Goal: Contribute content: Add original content to the website for others to see

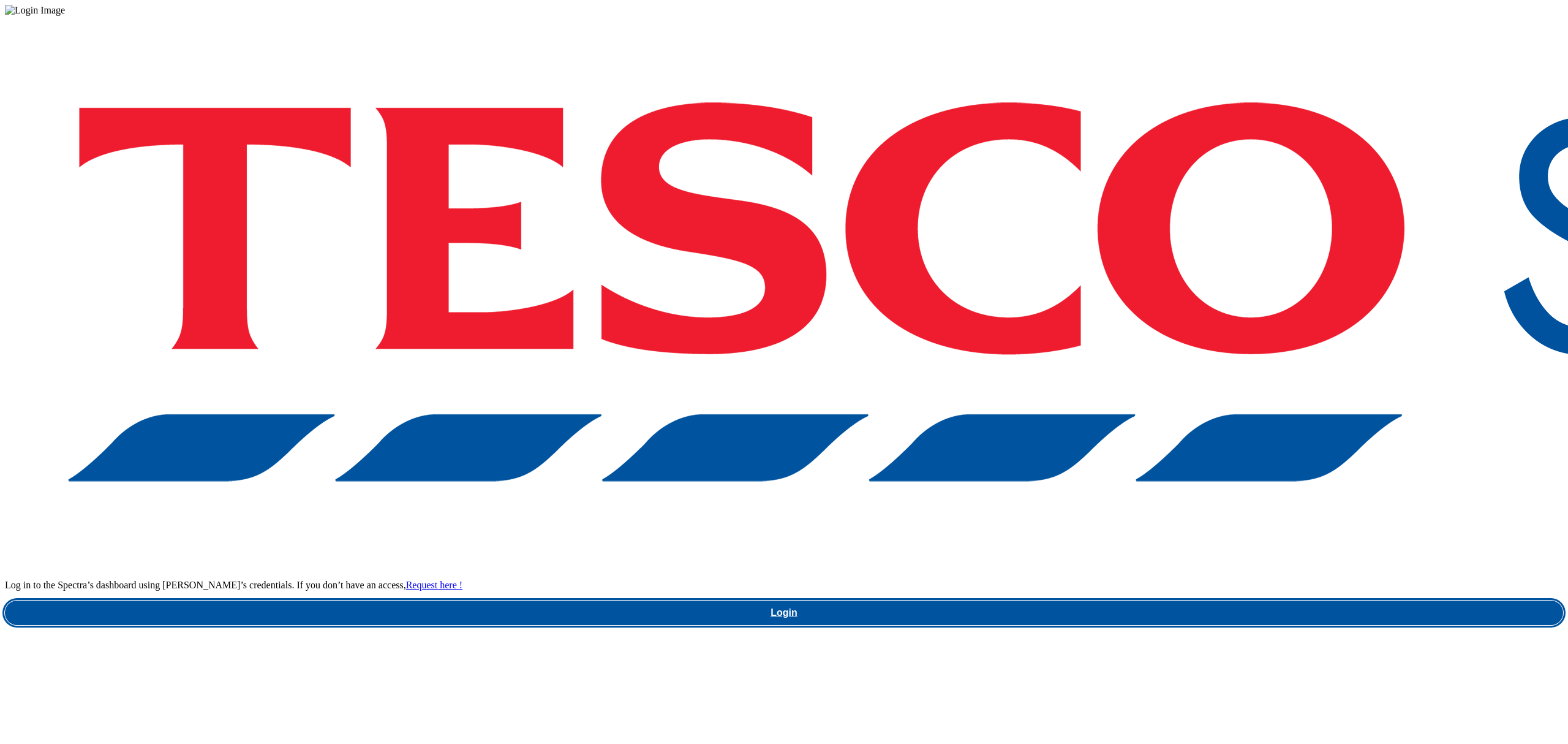
click at [1199, 600] on link "Login" at bounding box center [784, 613] width 1558 height 24
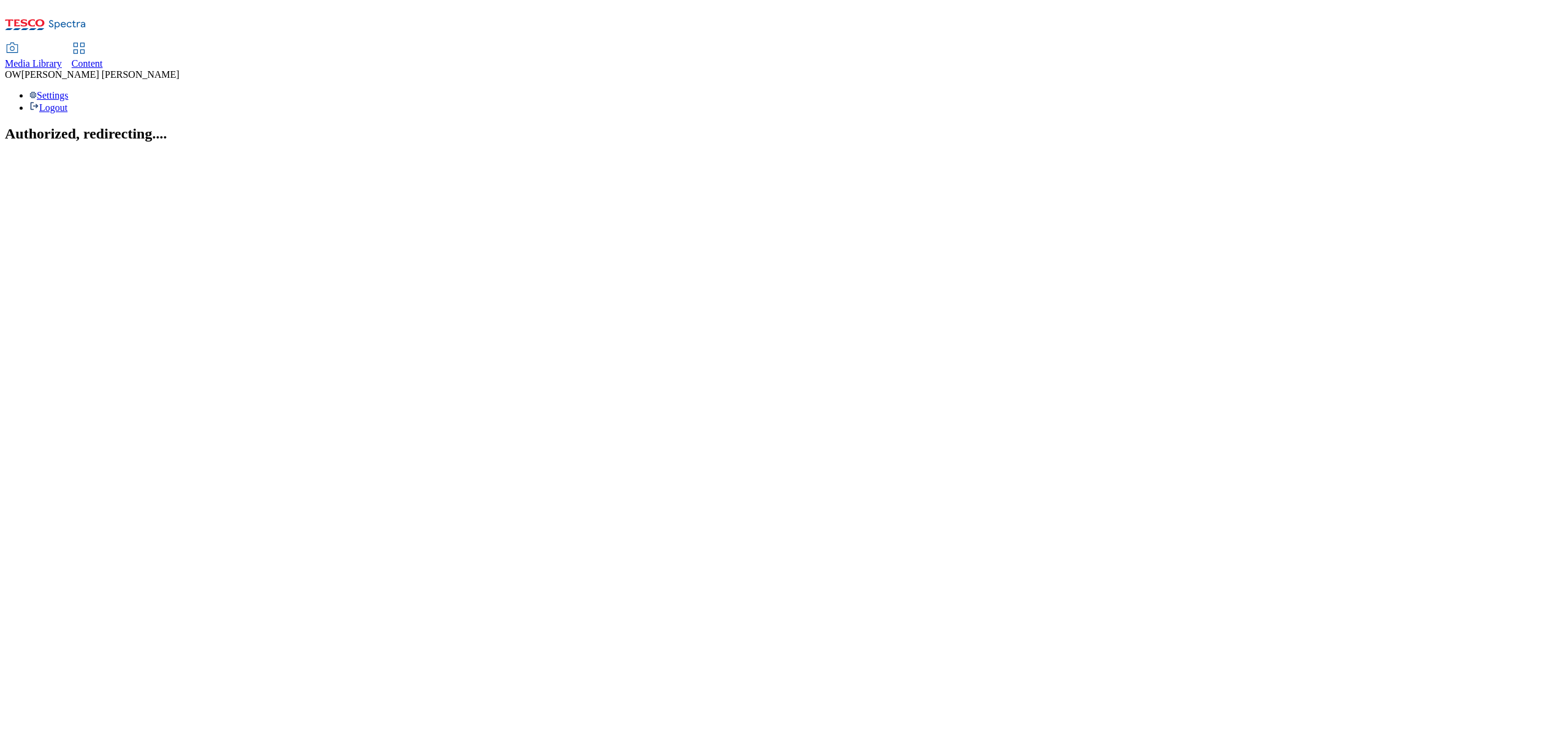
click at [103, 58] on span "Content" at bounding box center [87, 63] width 32 height 10
select select "ghs-uk"
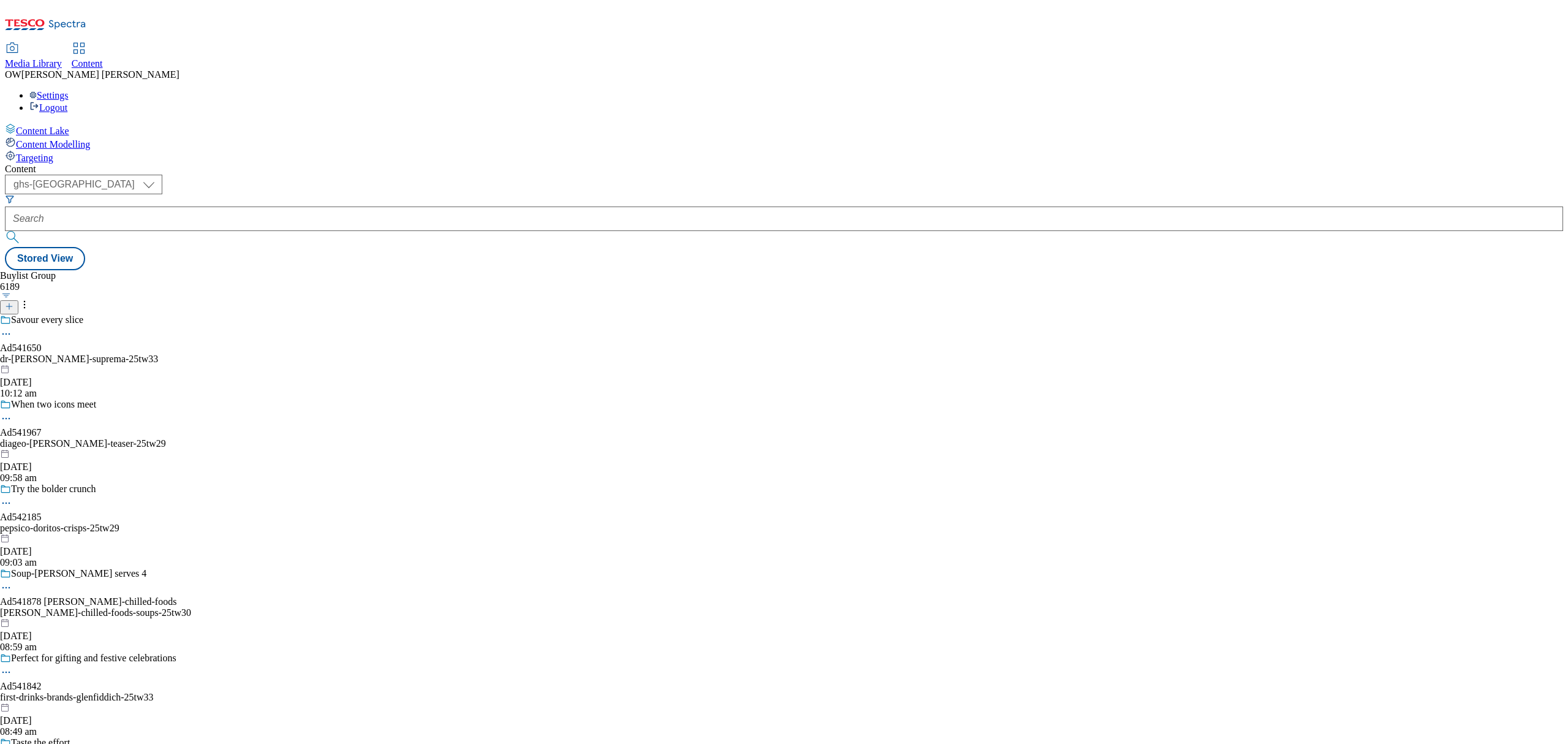
click at [14, 302] on icon at bounding box center [9, 306] width 8 height 8
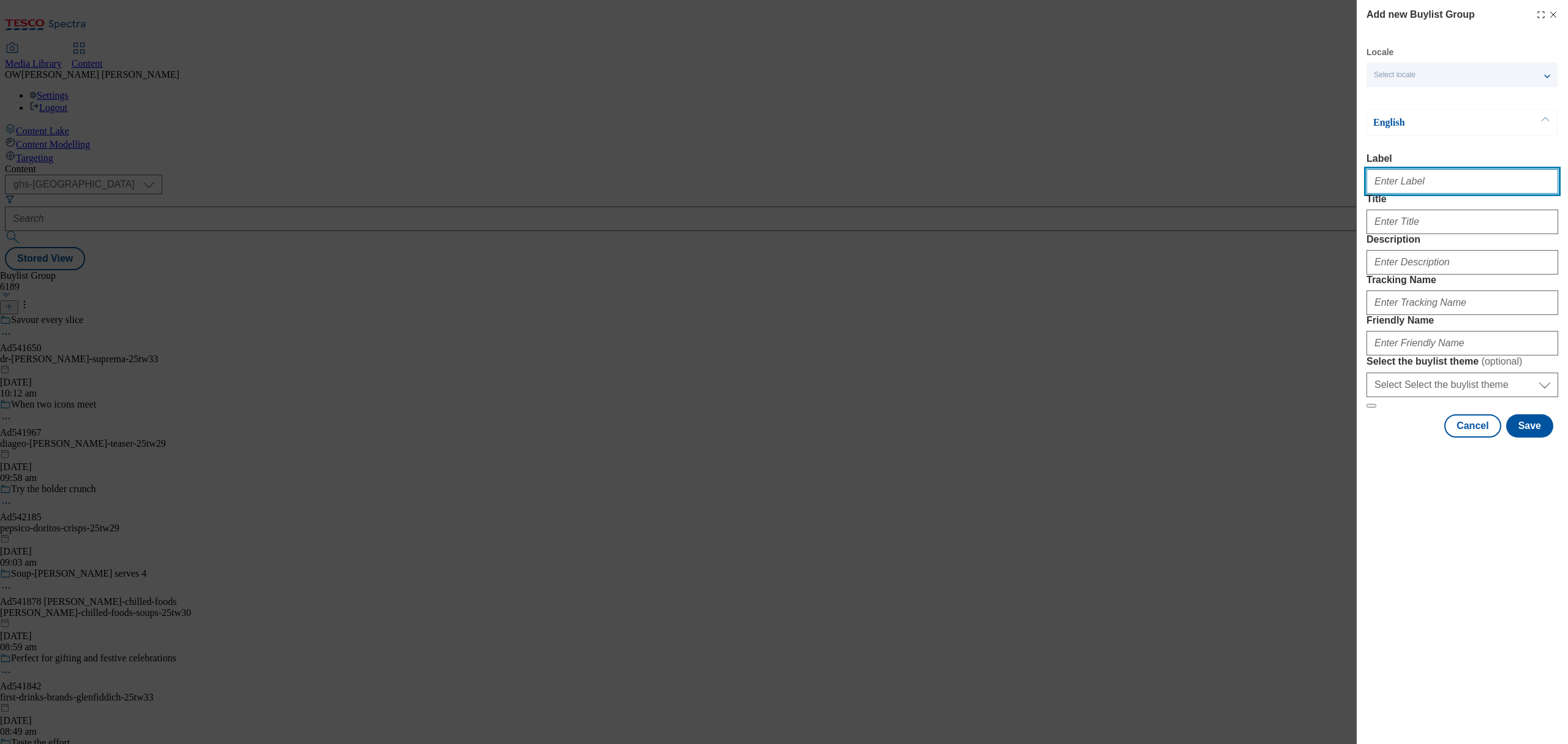
click at [1432, 191] on input "Label" at bounding box center [1462, 181] width 192 height 24
click at [1379, 189] on input "Label" at bounding box center [1462, 181] width 192 height 24
paste input "Arla TRF Lacto Free ad541599"
type input "Arla TRF Lacto Free ad541599"
click at [1403, 234] on input "Title" at bounding box center [1462, 222] width 192 height 24
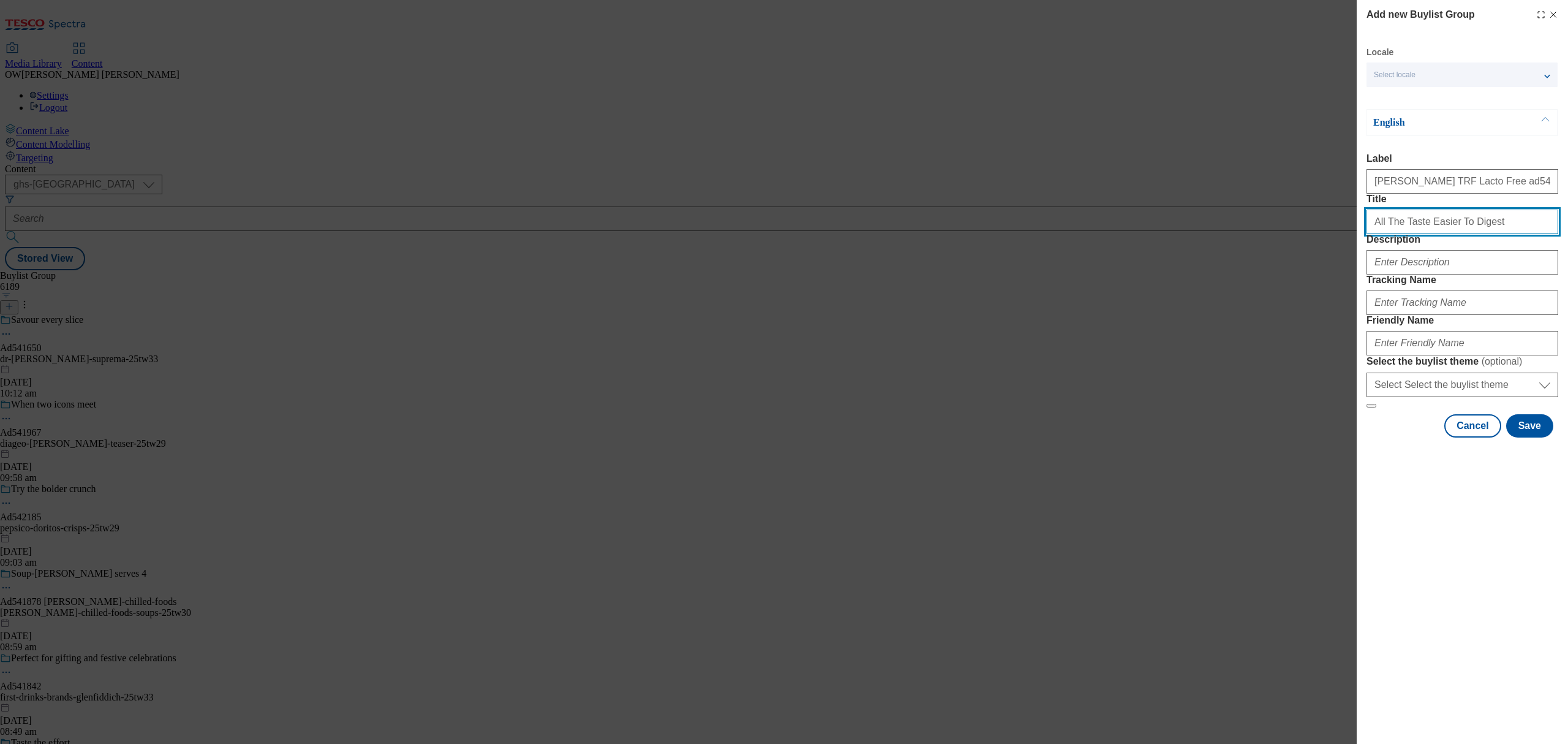
type input "All The Taste Easier To Digest"
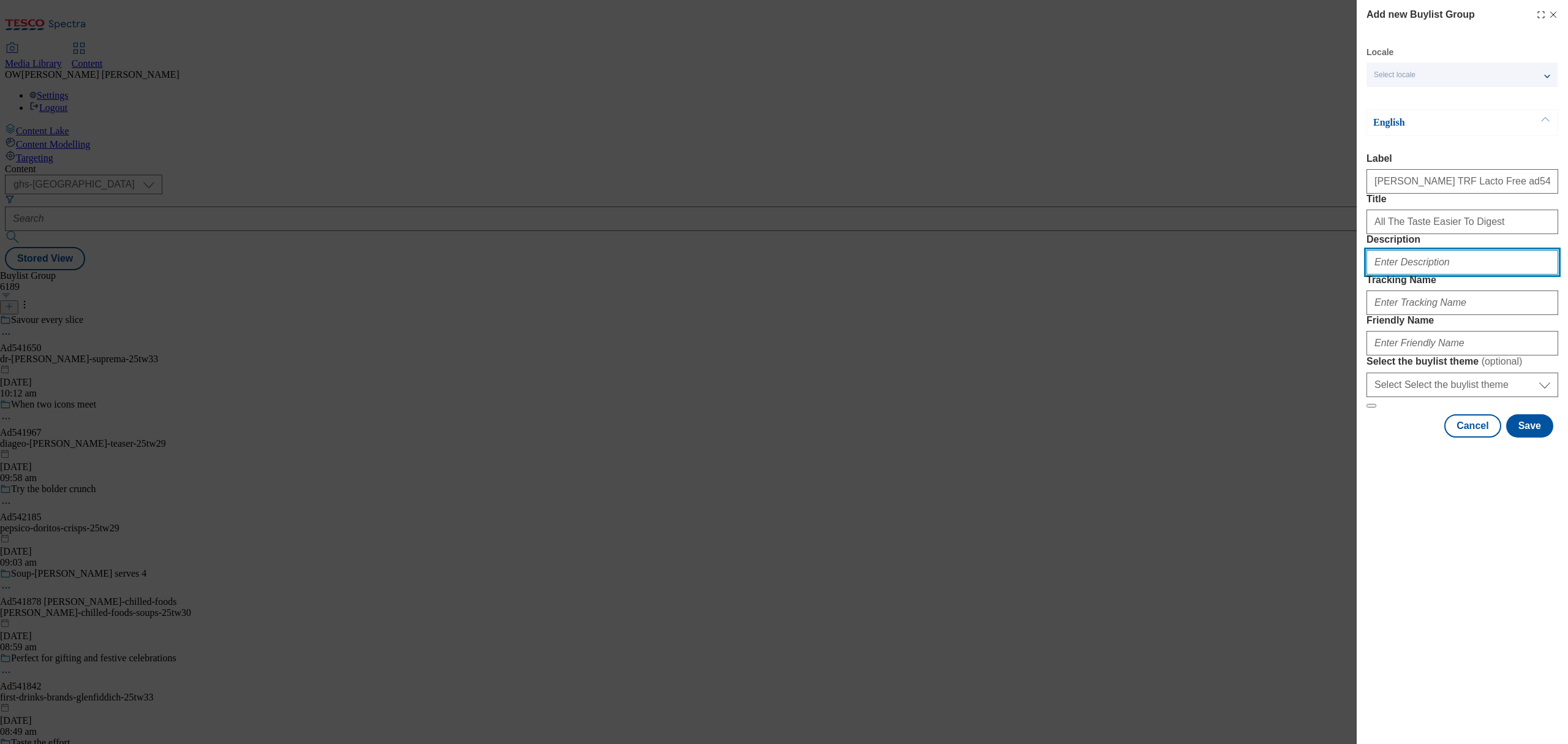
click at [1442, 274] on input "Description" at bounding box center [1462, 262] width 192 height 24
click at [1426, 355] on div "Friendly Name" at bounding box center [1462, 335] width 192 height 41
click at [1399, 315] on input "Tracking Name" at bounding box center [1462, 302] width 192 height 24
click at [1405, 315] on input "Tracking Name" at bounding box center [1462, 302] width 192 height 24
paste input "DH_Ad541599"
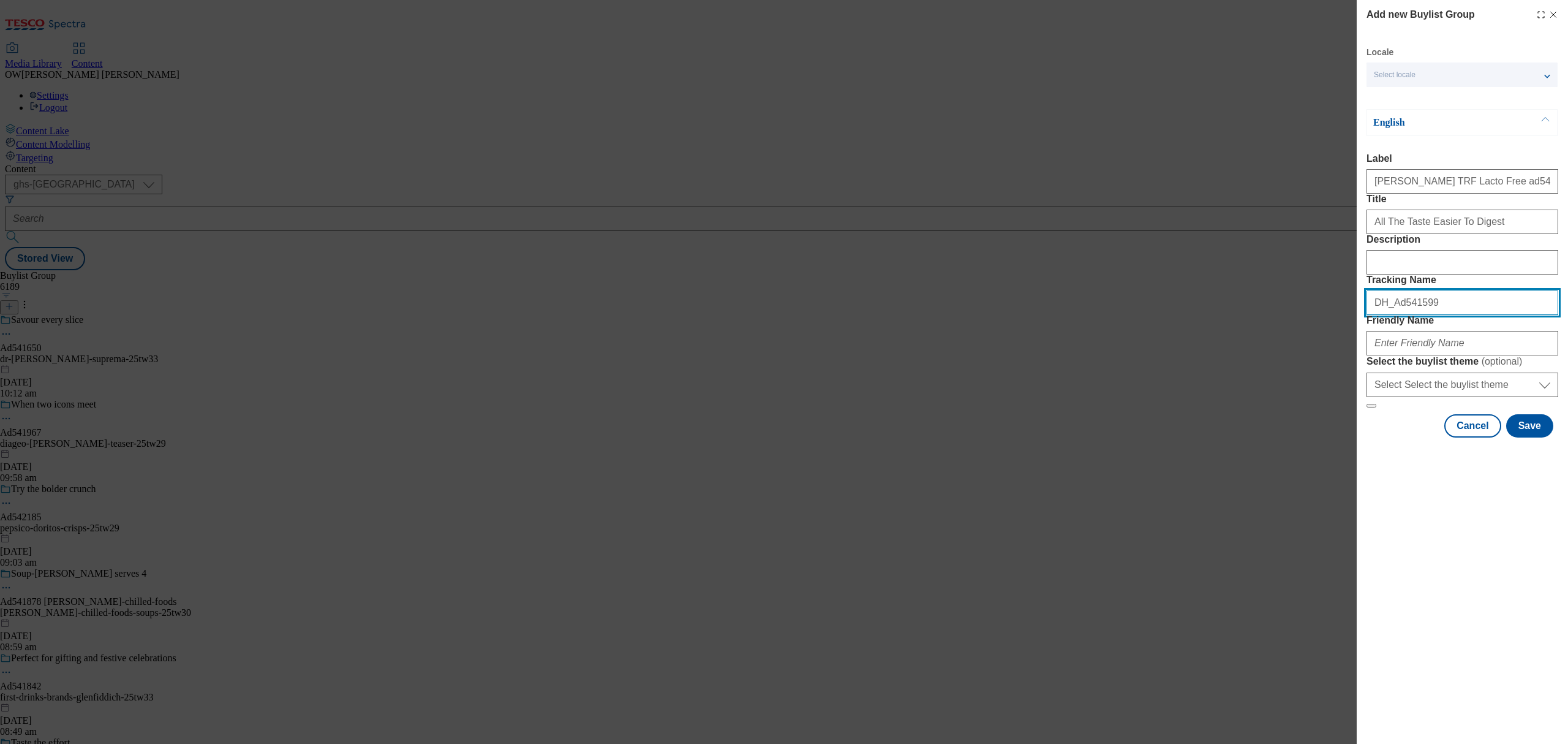
type input "DH_Ad541599"
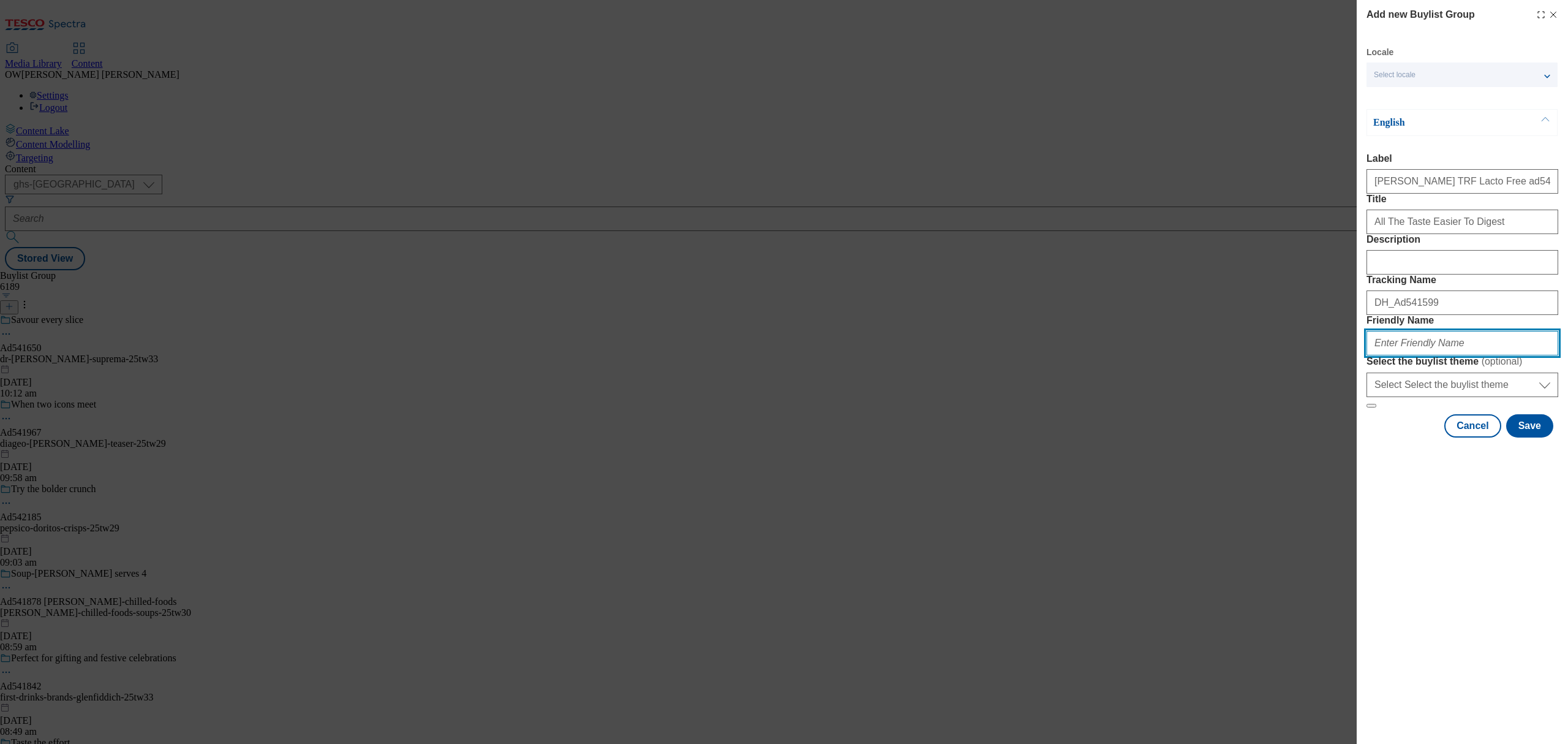
click at [1403, 355] on input "Friendly Name" at bounding box center [1462, 343] width 192 height 24
click at [1409, 355] on input "Friendly Name" at bounding box center [1462, 343] width 192 height 24
paste input "arla-lactofree-25tw28"
type input "arla-lactofree-25tw28"
click at [1547, 438] on button "Save" at bounding box center [1529, 426] width 47 height 23
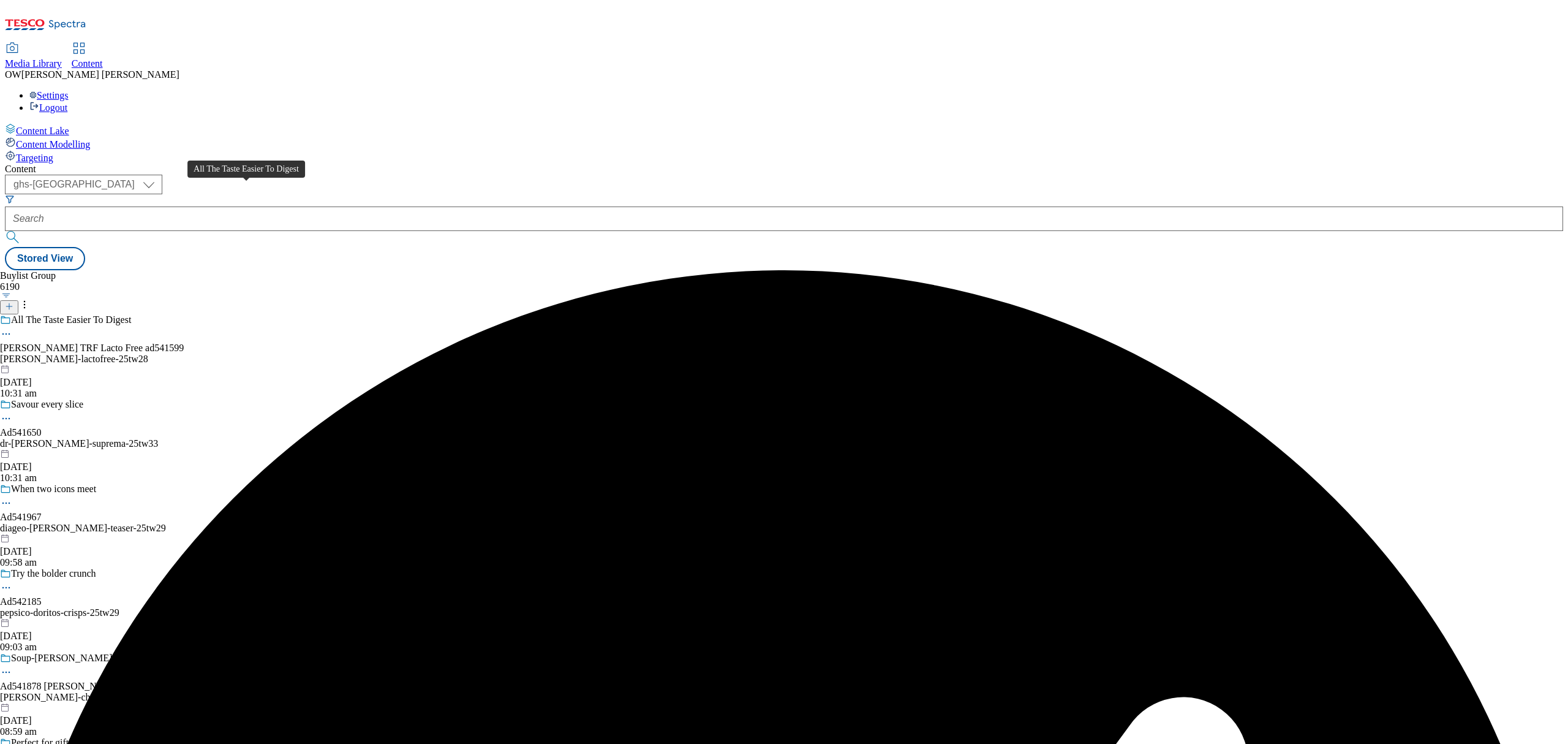
click at [131, 314] on div "All The Taste Easier To Digest" at bounding box center [71, 319] width 120 height 11
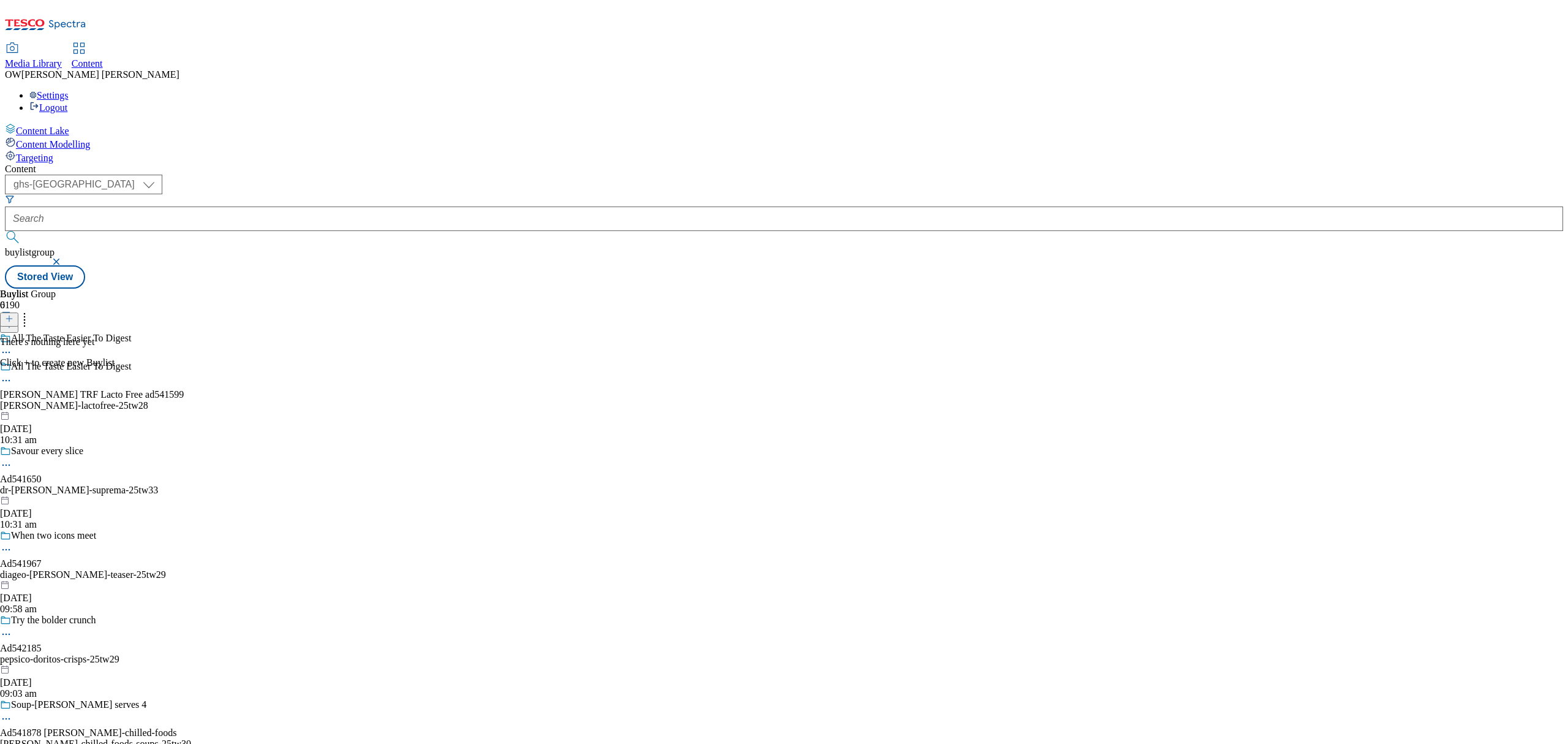
click at [14, 314] on icon at bounding box center [9, 318] width 8 height 8
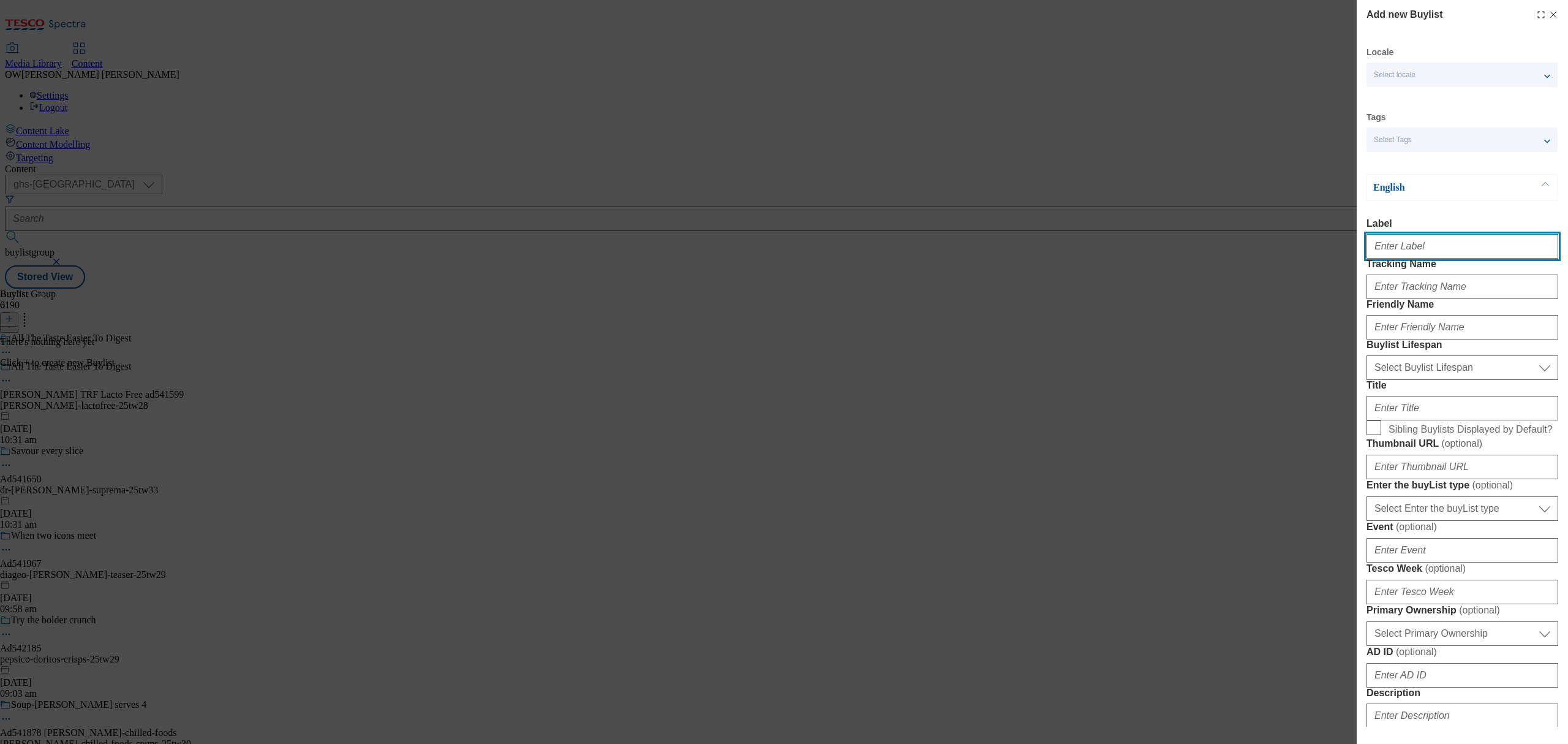
click at [1426, 244] on input "Label" at bounding box center [1462, 246] width 192 height 24
click at [1409, 248] on input "Label" at bounding box center [1462, 246] width 192 height 24
paste input "Arla TRF Lacto Free ad541599"
type input "Arla TRF Lacto Free ad541599"
click at [1431, 299] on input "Tracking Name" at bounding box center [1462, 286] width 192 height 24
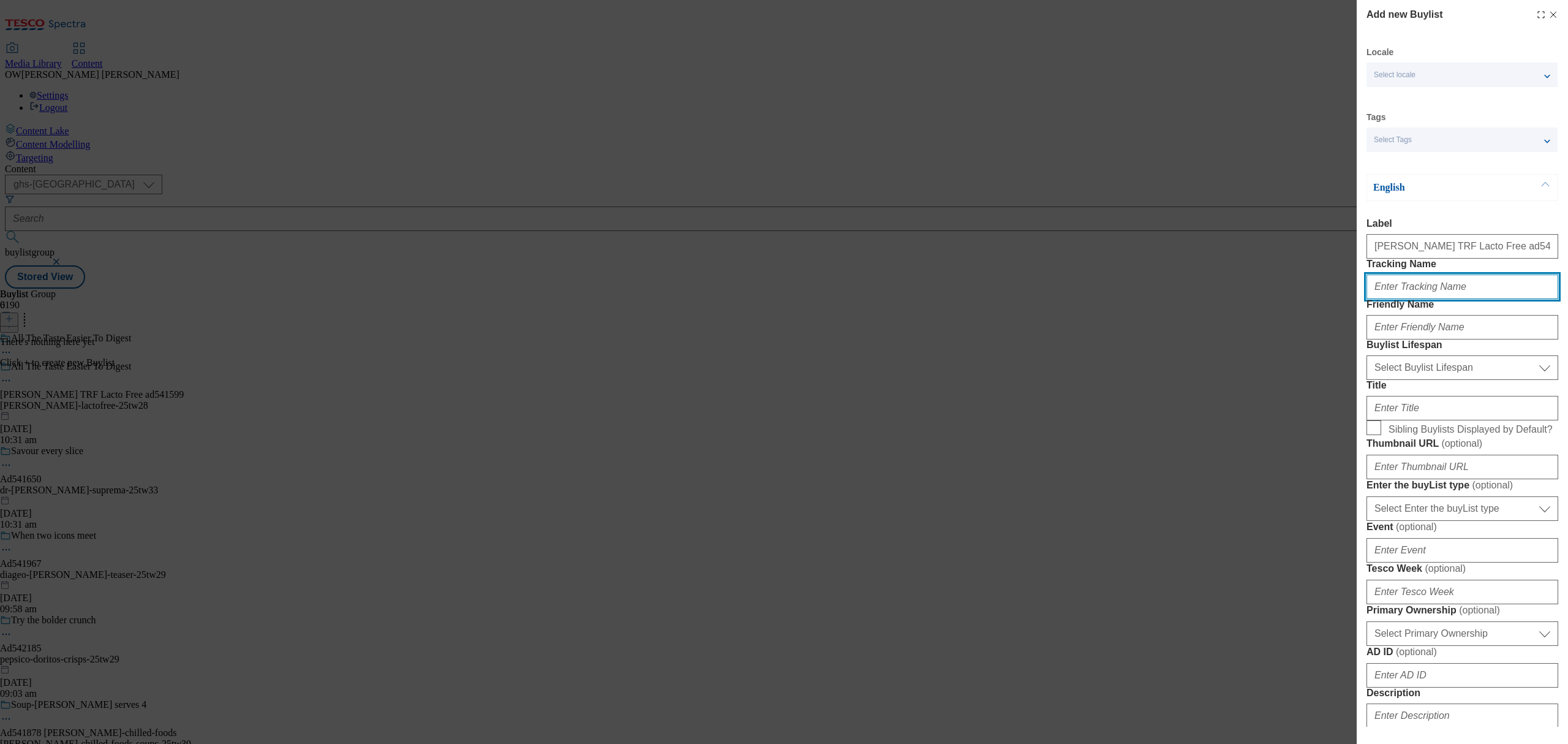
click at [1435, 299] on input "Tracking Name" at bounding box center [1462, 286] width 192 height 24
paste input "DH_Ad541599"
type input "DH_Ad541599"
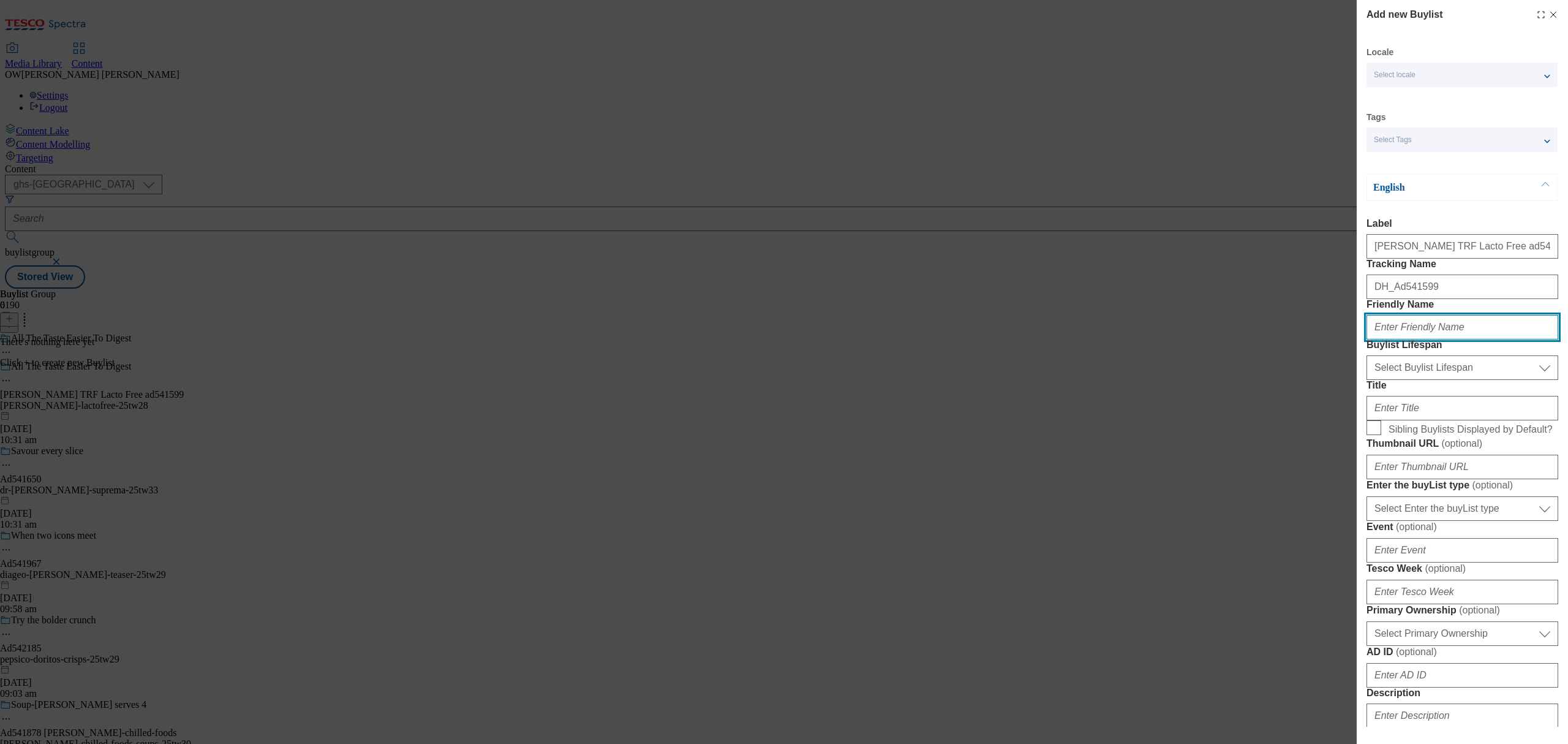
click at [1425, 339] on input "Friendly Name" at bounding box center [1462, 327] width 192 height 24
paste input "arla-lactofree-25tw28"
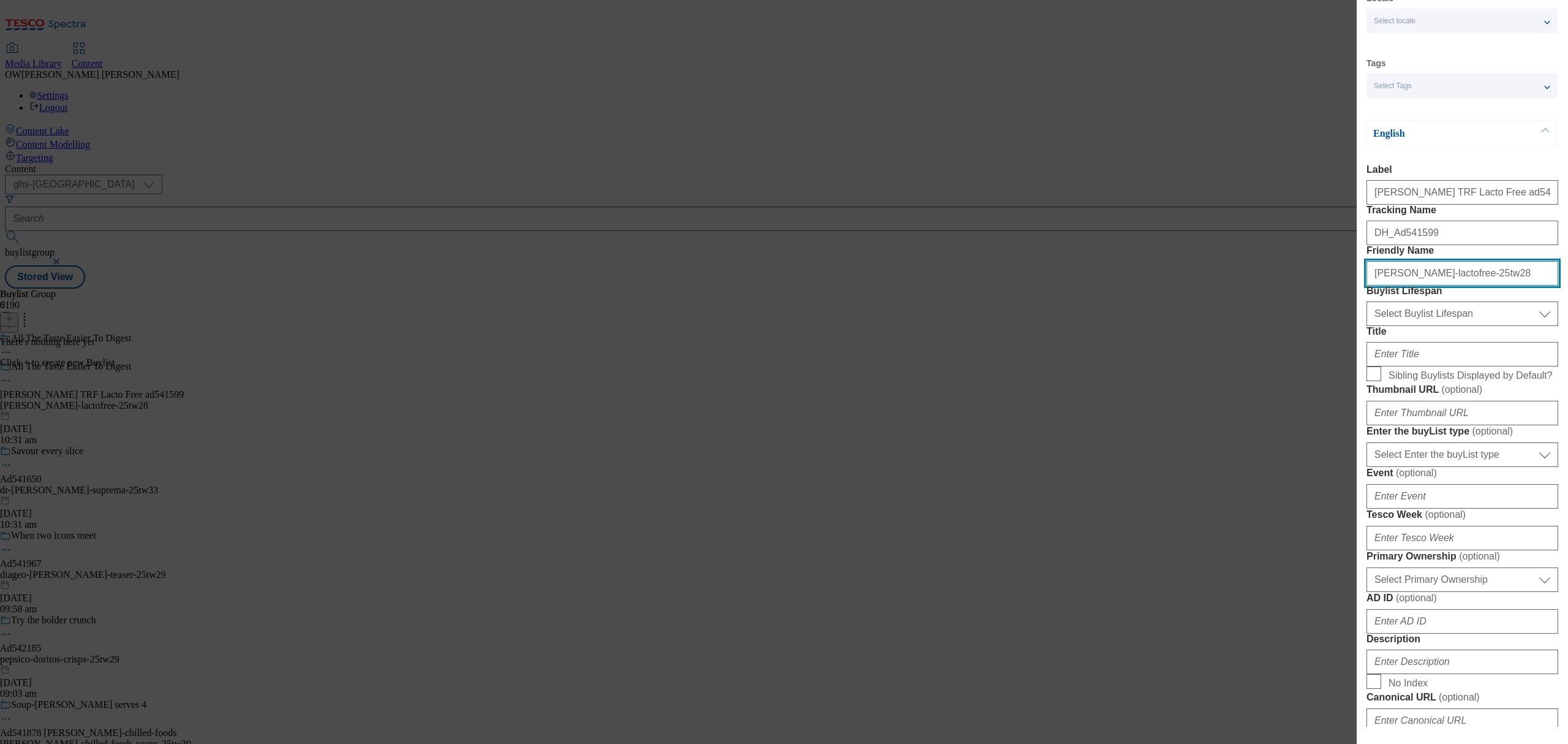
scroll to position [82, 0]
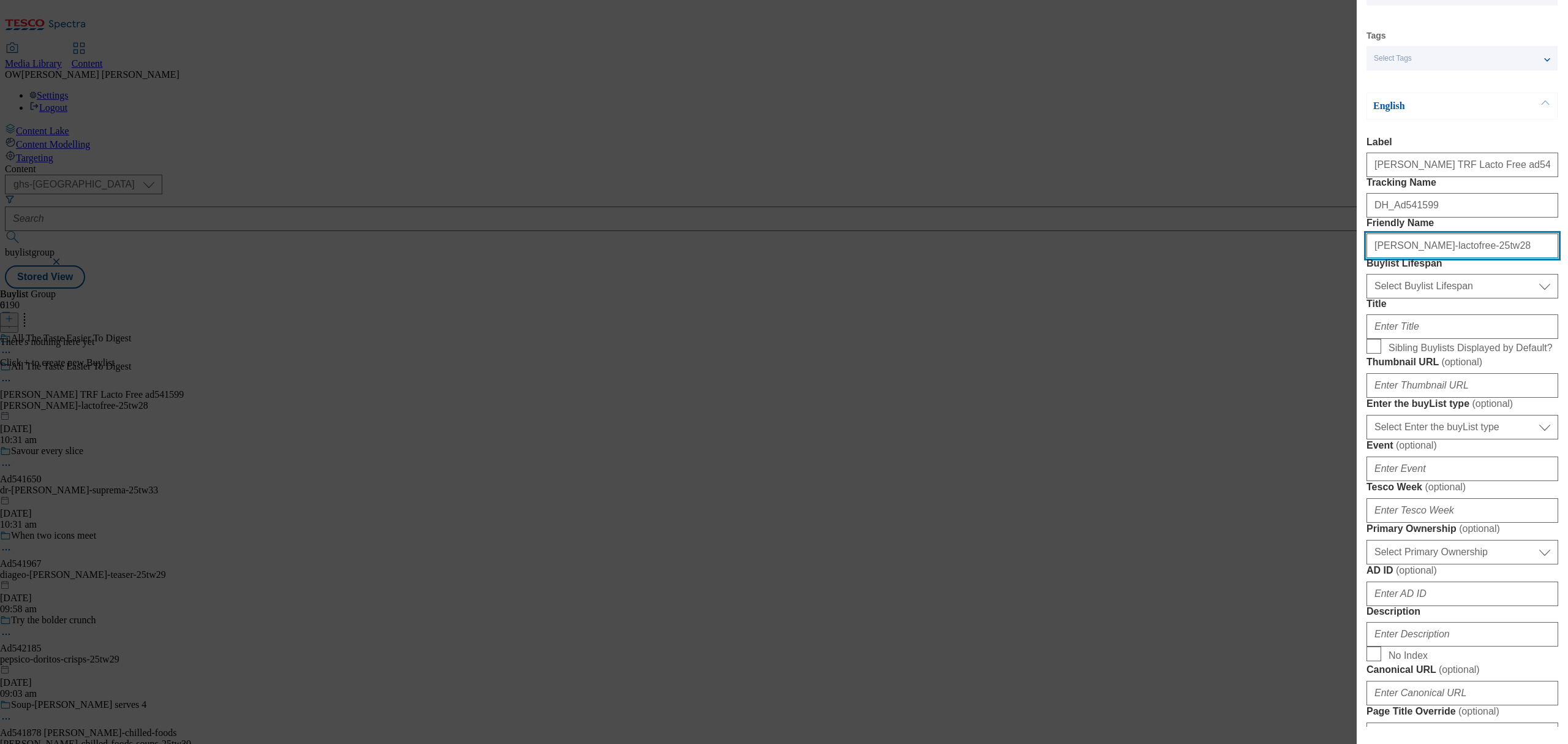
type input "arla-lactofree-25tw28"
drag, startPoint x: 1420, startPoint y: 355, endPoint x: 1420, endPoint y: 364, distance: 9.0
click at [1420, 299] on select "Select Buylist Lifespan evergreen seasonal tactical" at bounding box center [1462, 286] width 192 height 24
select select "evergreen"
click at [1367, 299] on select "Select Buylist Lifespan evergreen seasonal tactical" at bounding box center [1462, 286] width 192 height 24
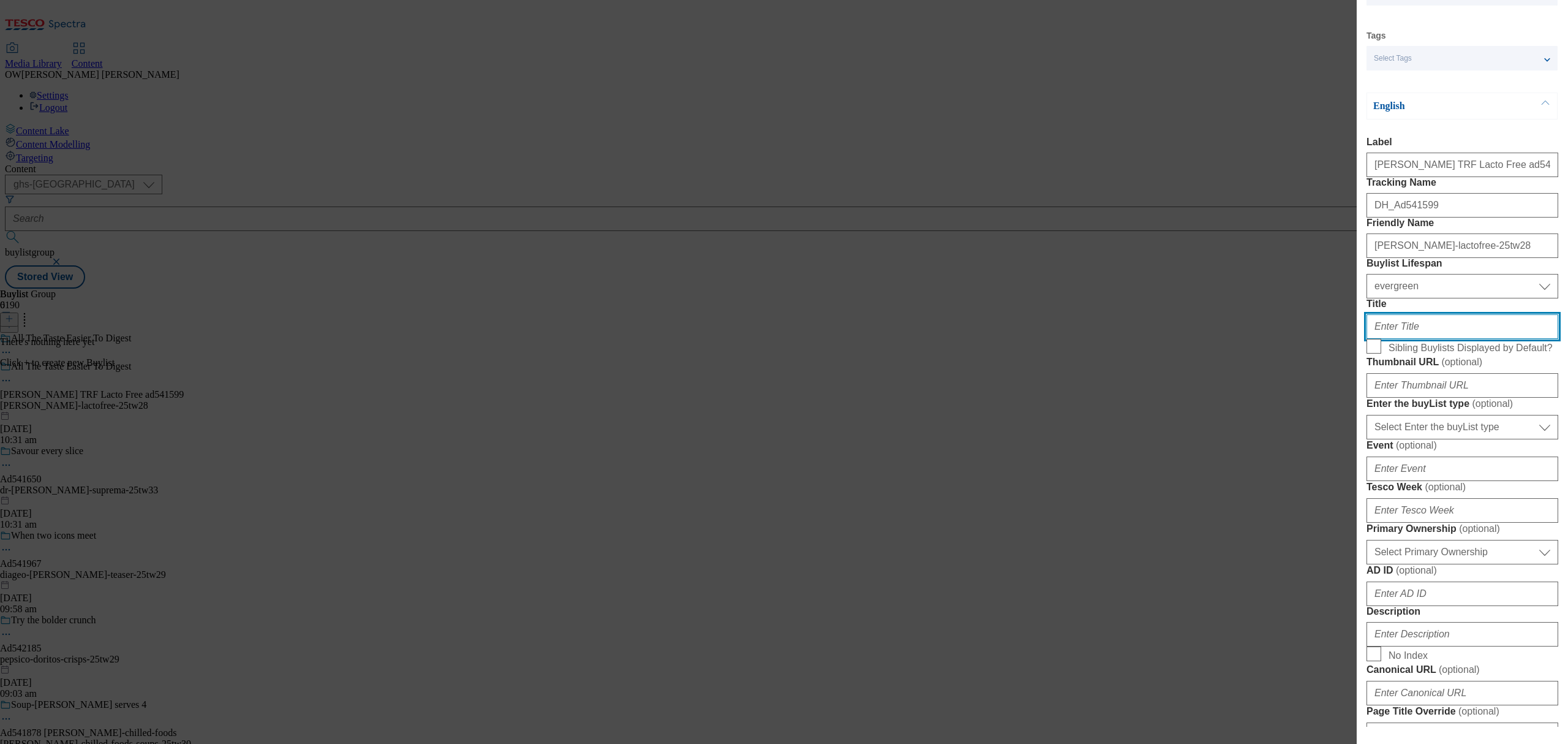
click at [1408, 339] on input "Title" at bounding box center [1462, 326] width 192 height 24
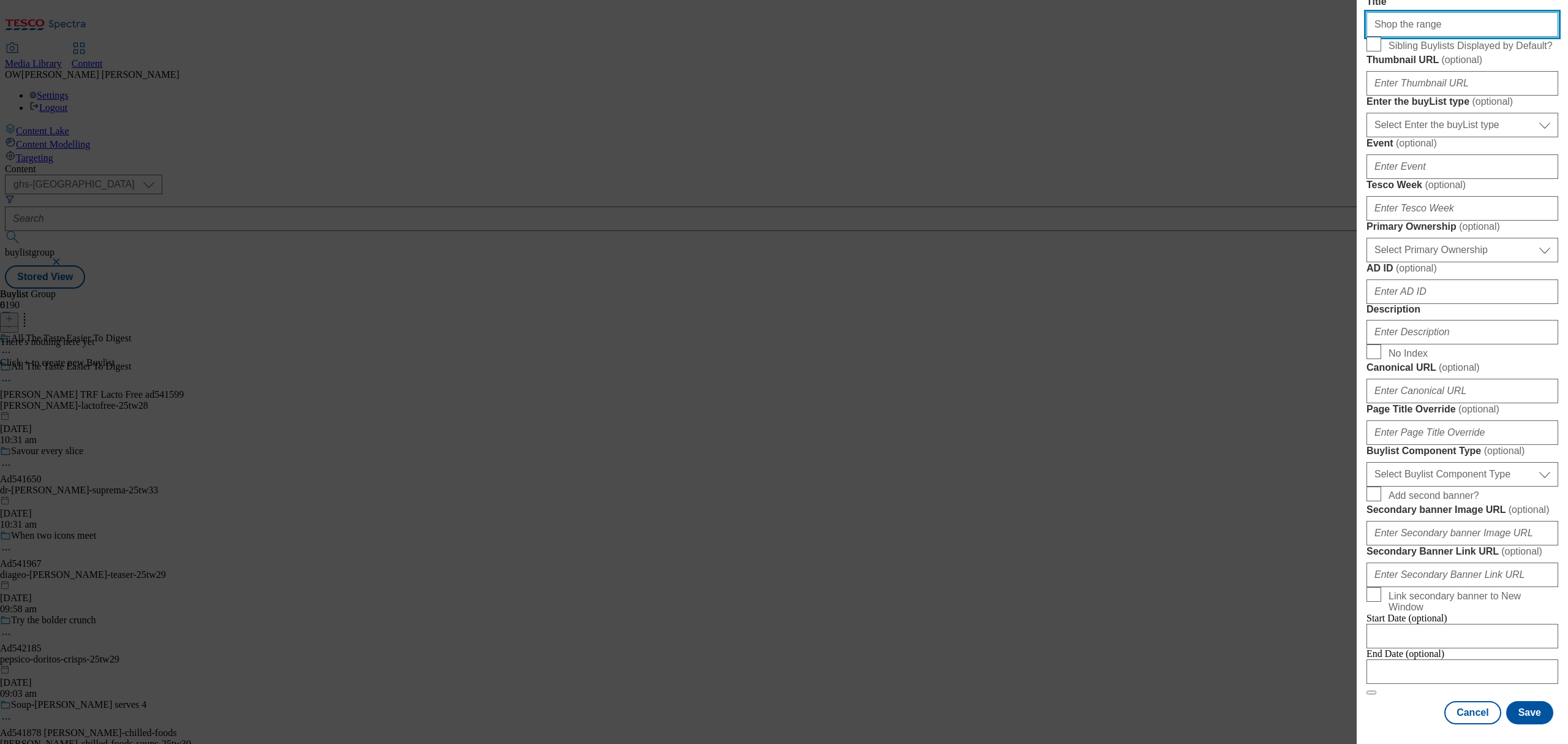
scroll to position [572, 0]
type input "Shop the range"
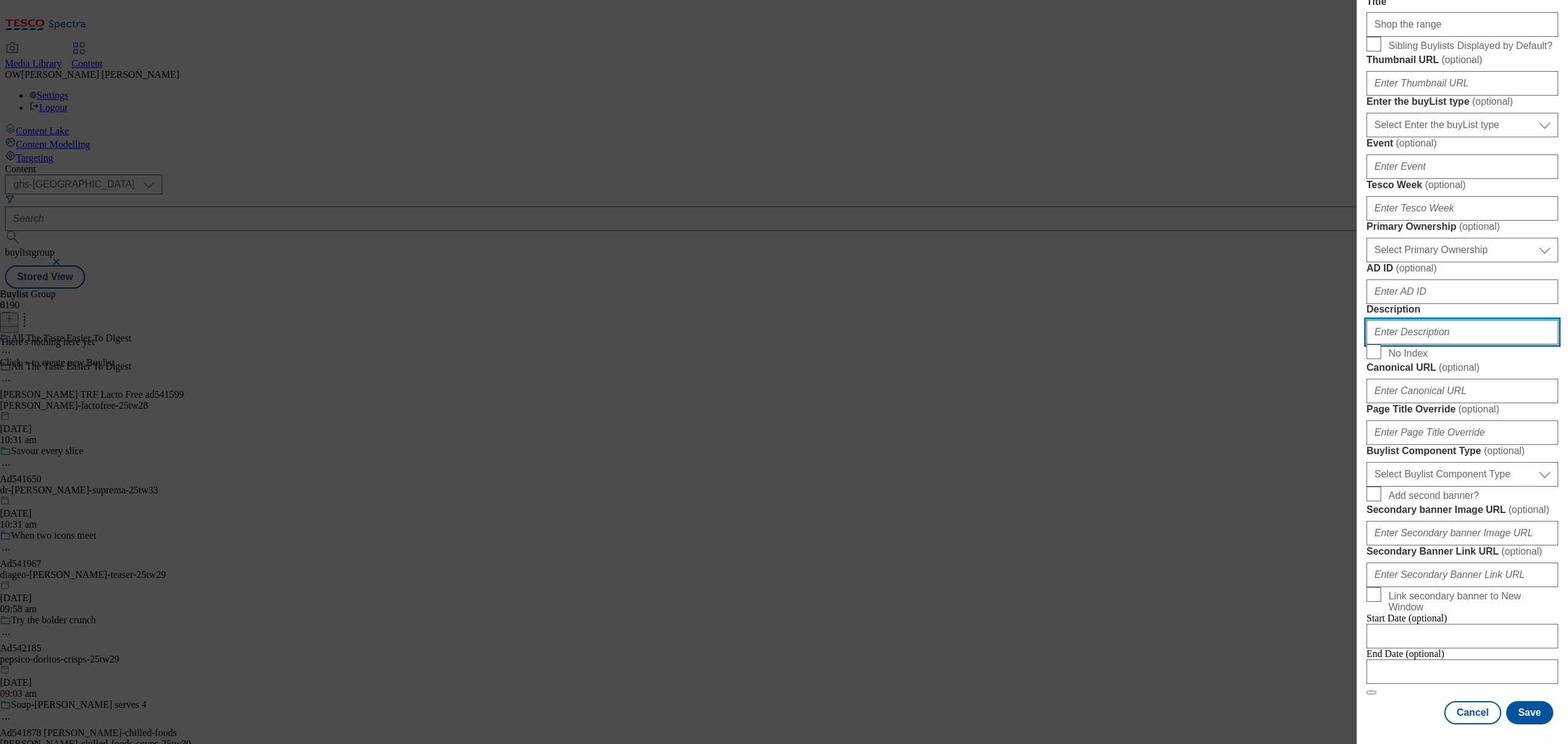
click at [1397, 344] on input "Description" at bounding box center [1462, 332] width 192 height 24
click at [1515, 705] on button "Save" at bounding box center [1529, 712] width 47 height 23
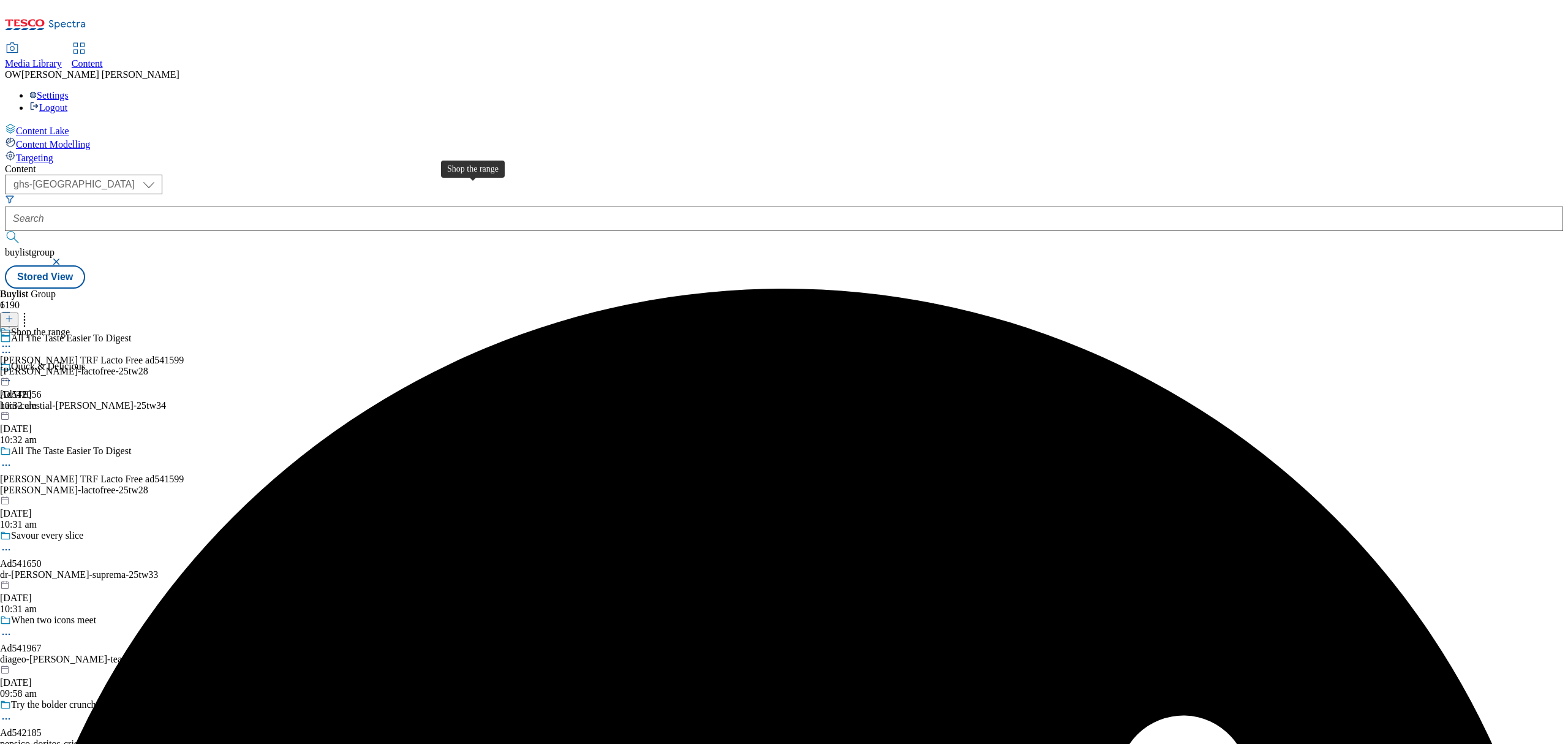
click at [70, 326] on div "Shop the range" at bounding box center [40, 331] width 59 height 11
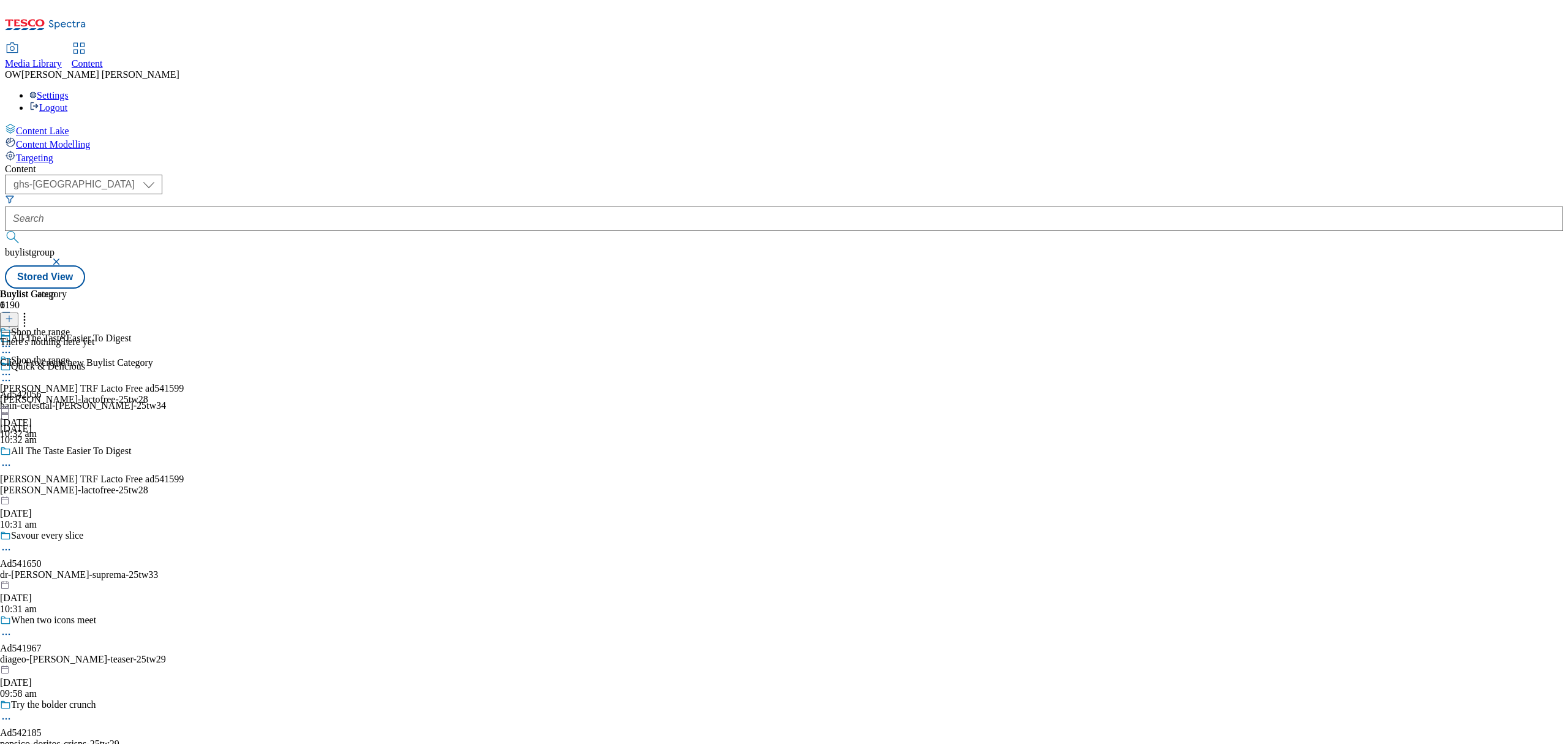
click at [19, 312] on button at bounding box center [9, 319] width 19 height 14
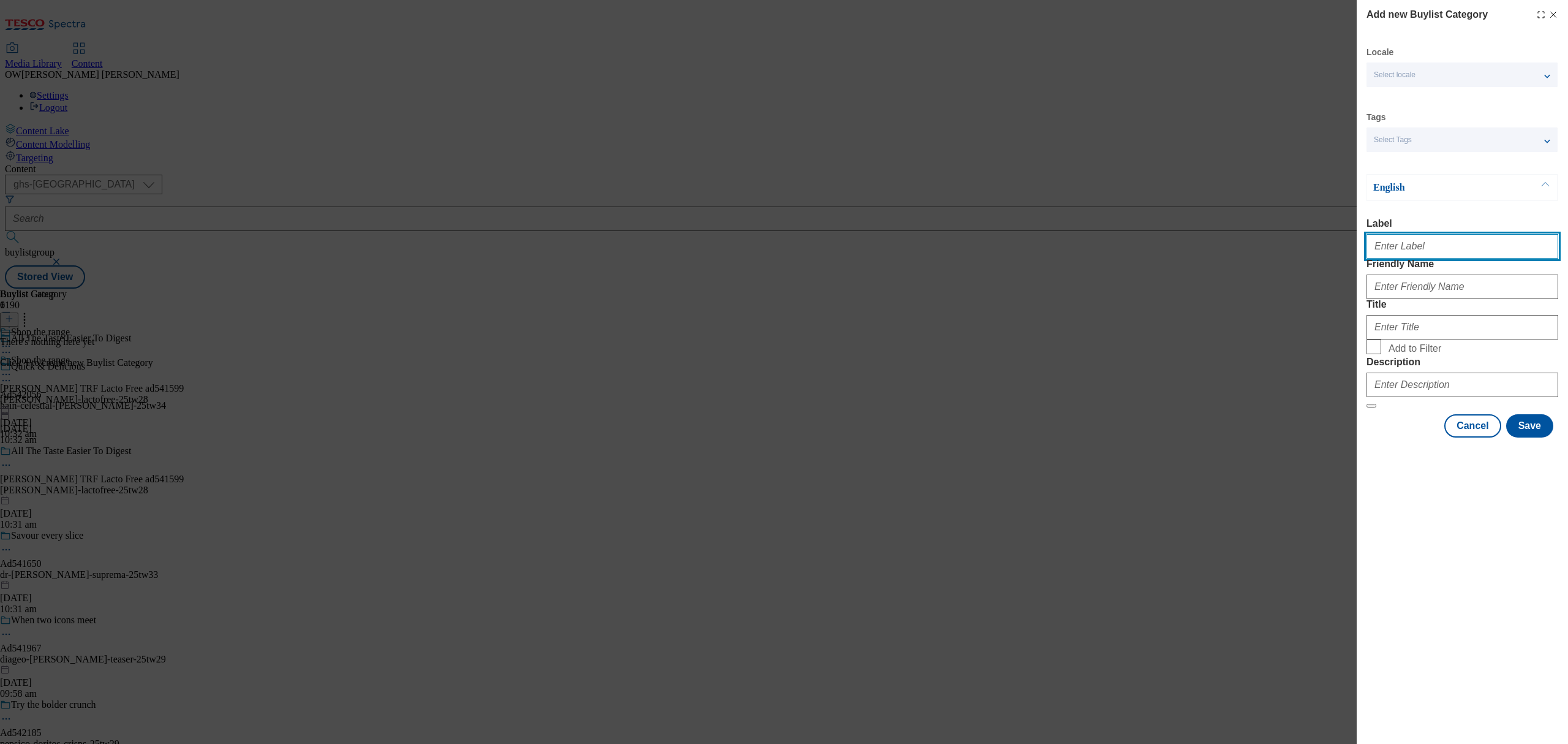
click at [1421, 244] on input "Label" at bounding box center [1462, 246] width 192 height 24
paste input "Arla TRF Lacto Free ad541599"
type input "Arla TRF Lacto Free ad541599"
click at [1407, 299] on input "Friendly Name" at bounding box center [1462, 286] width 192 height 24
paste input "arla-lactofree-25tw28"
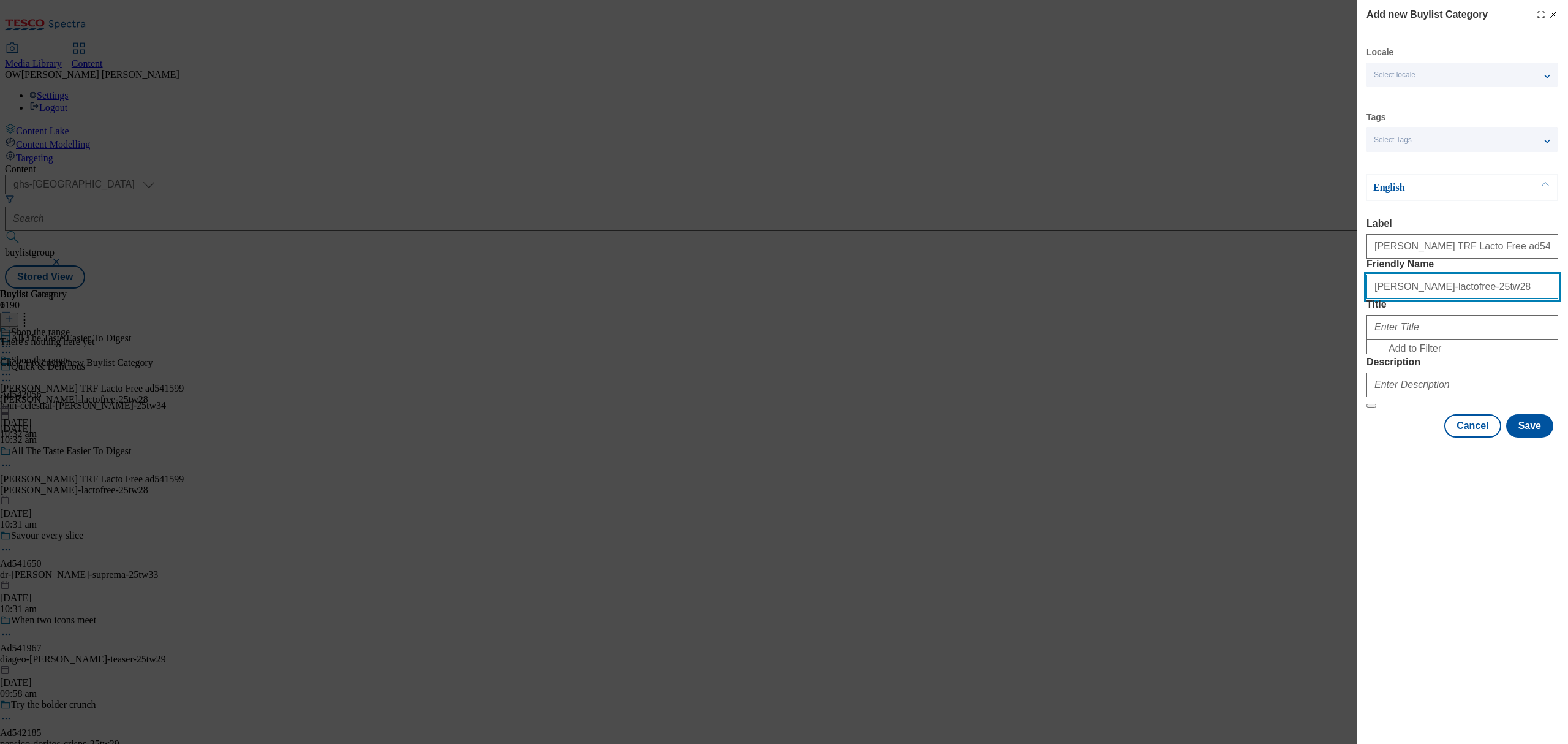
type input "arla-lactofree-25tw28"
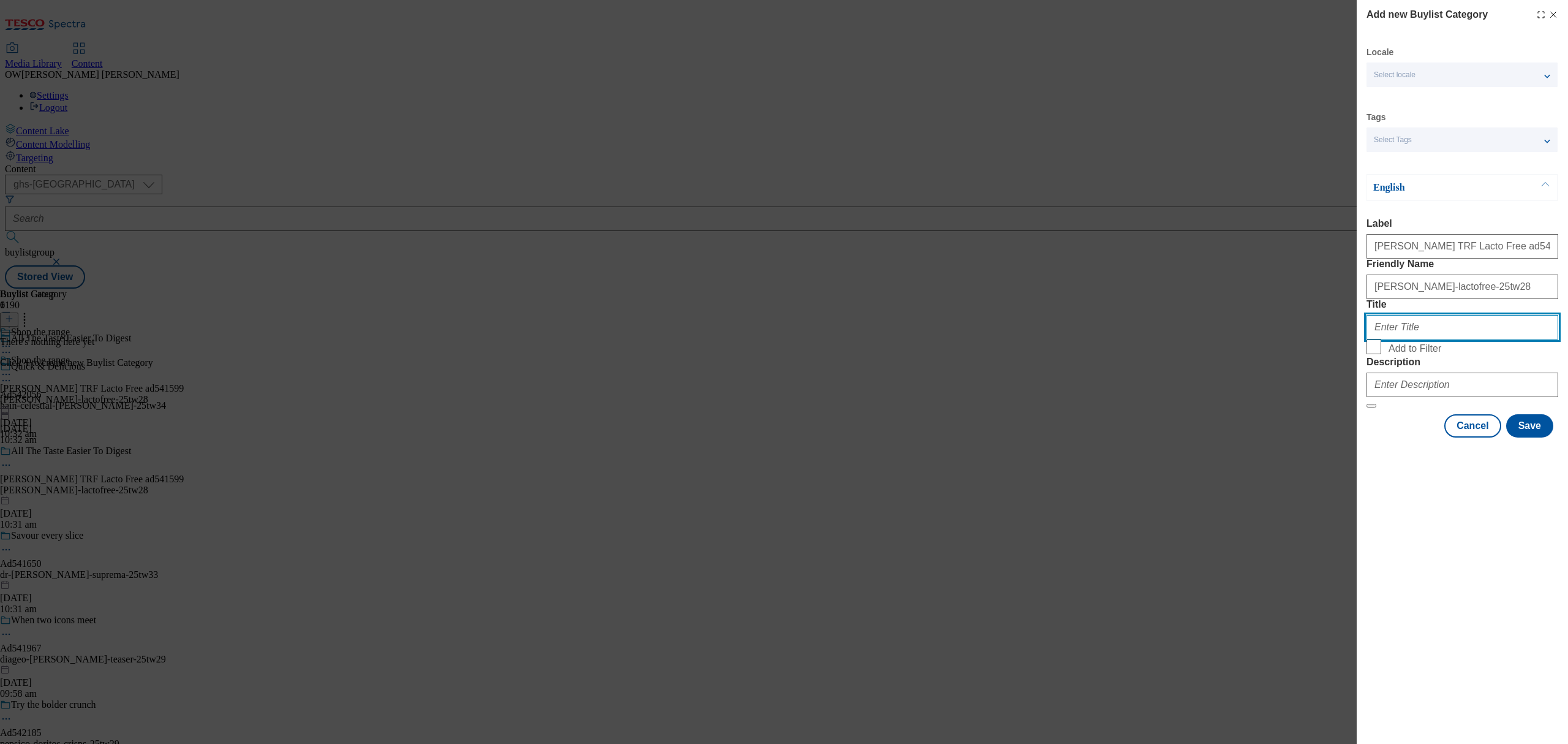
click at [1400, 339] on input "Title" at bounding box center [1462, 327] width 192 height 24
type input "All The Taste Easier To Digest"
click at [1534, 438] on button "Save" at bounding box center [1529, 426] width 47 height 23
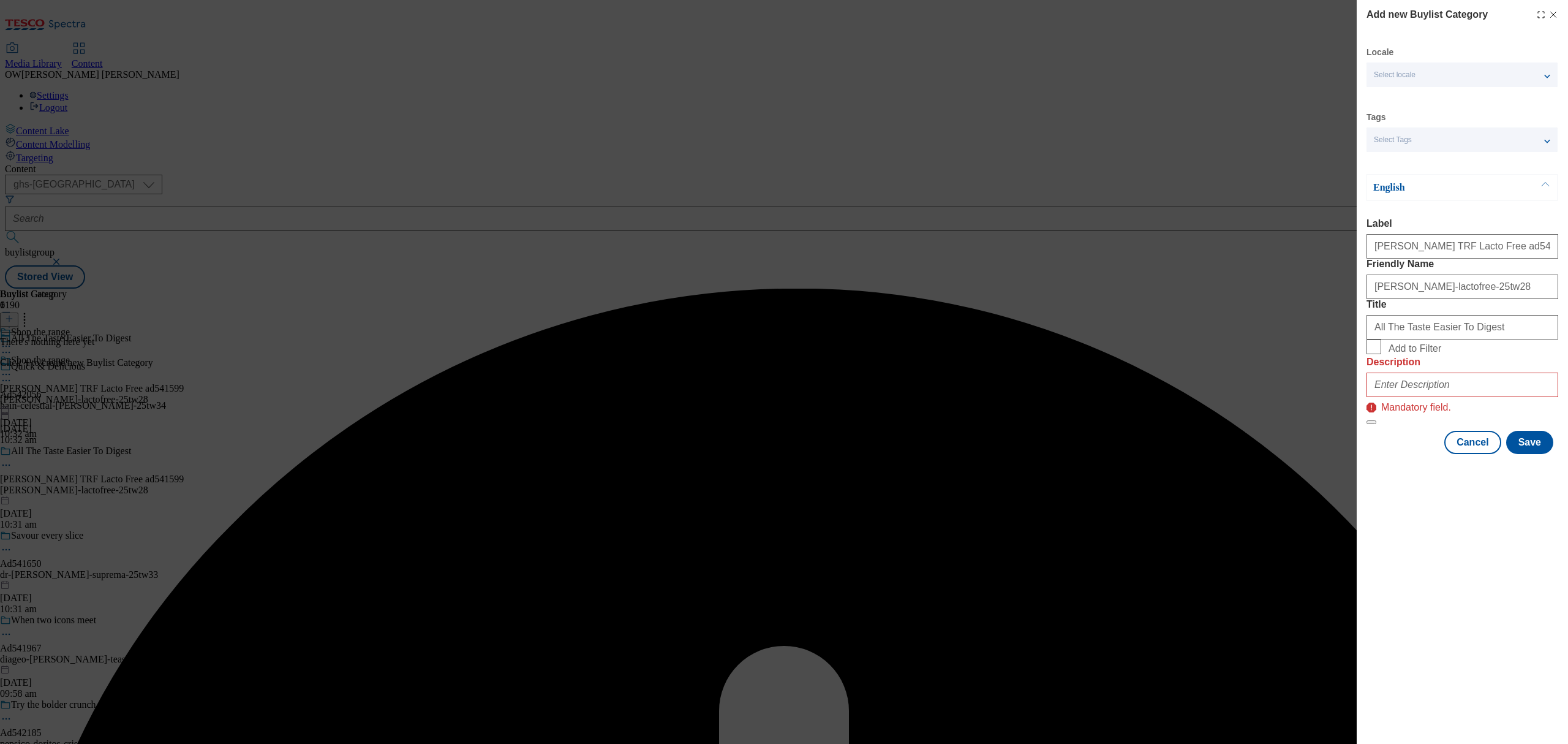
drag, startPoint x: 1457, startPoint y: 453, endPoint x: 1458, endPoint y: 462, distance: 9.1
click at [1457, 397] on div "Modal" at bounding box center [1462, 382] width 192 height 30
click at [1460, 397] on input "Description" at bounding box center [1462, 385] width 192 height 24
click at [1547, 582] on div "Add new Buylist Category Locale Select locale English Welsh Tags Select Tags fn…" at bounding box center [1462, 372] width 211 height 744
click at [1538, 438] on button "Save" at bounding box center [1529, 426] width 47 height 23
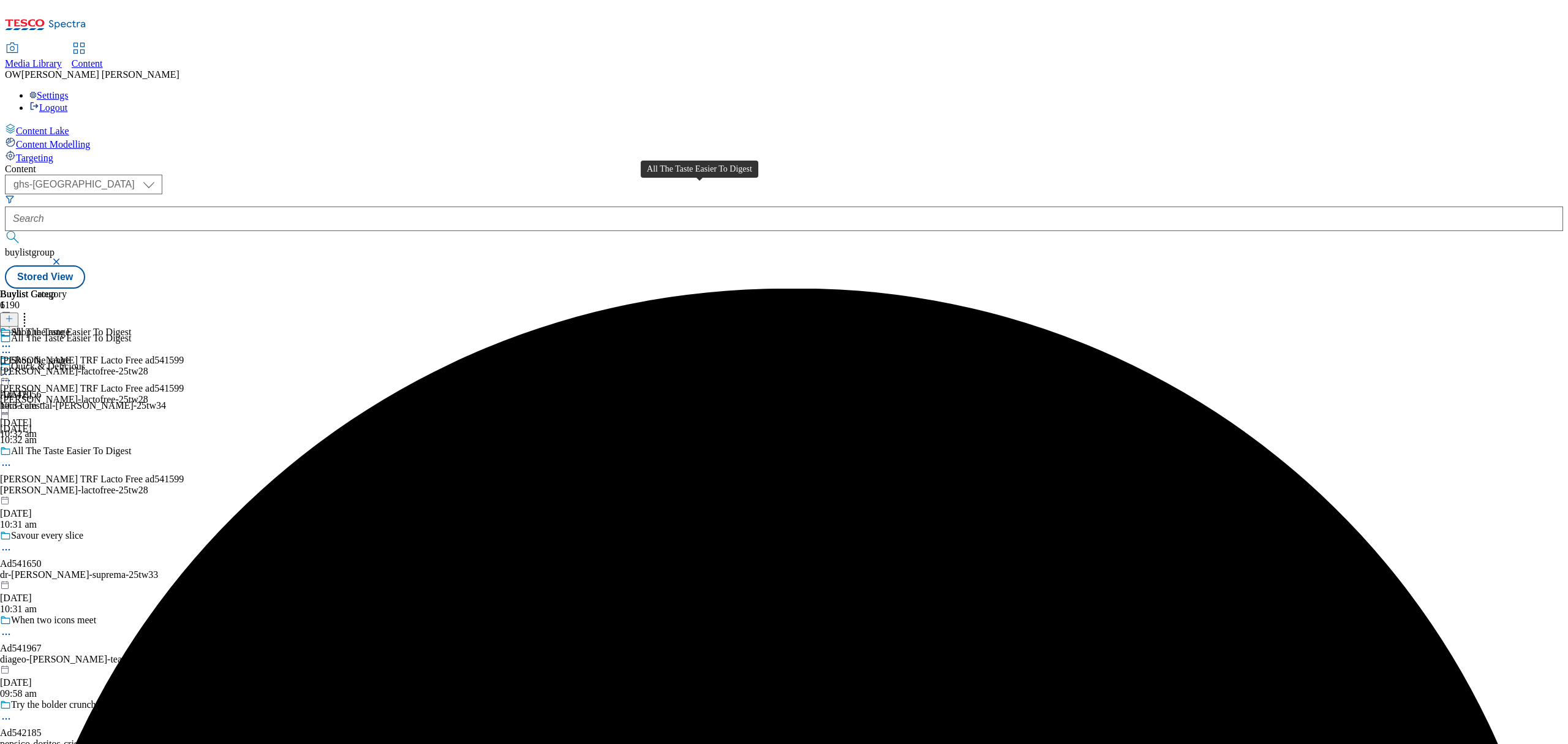
click at [131, 326] on div "All The Taste Easier To Digest" at bounding box center [71, 331] width 120 height 11
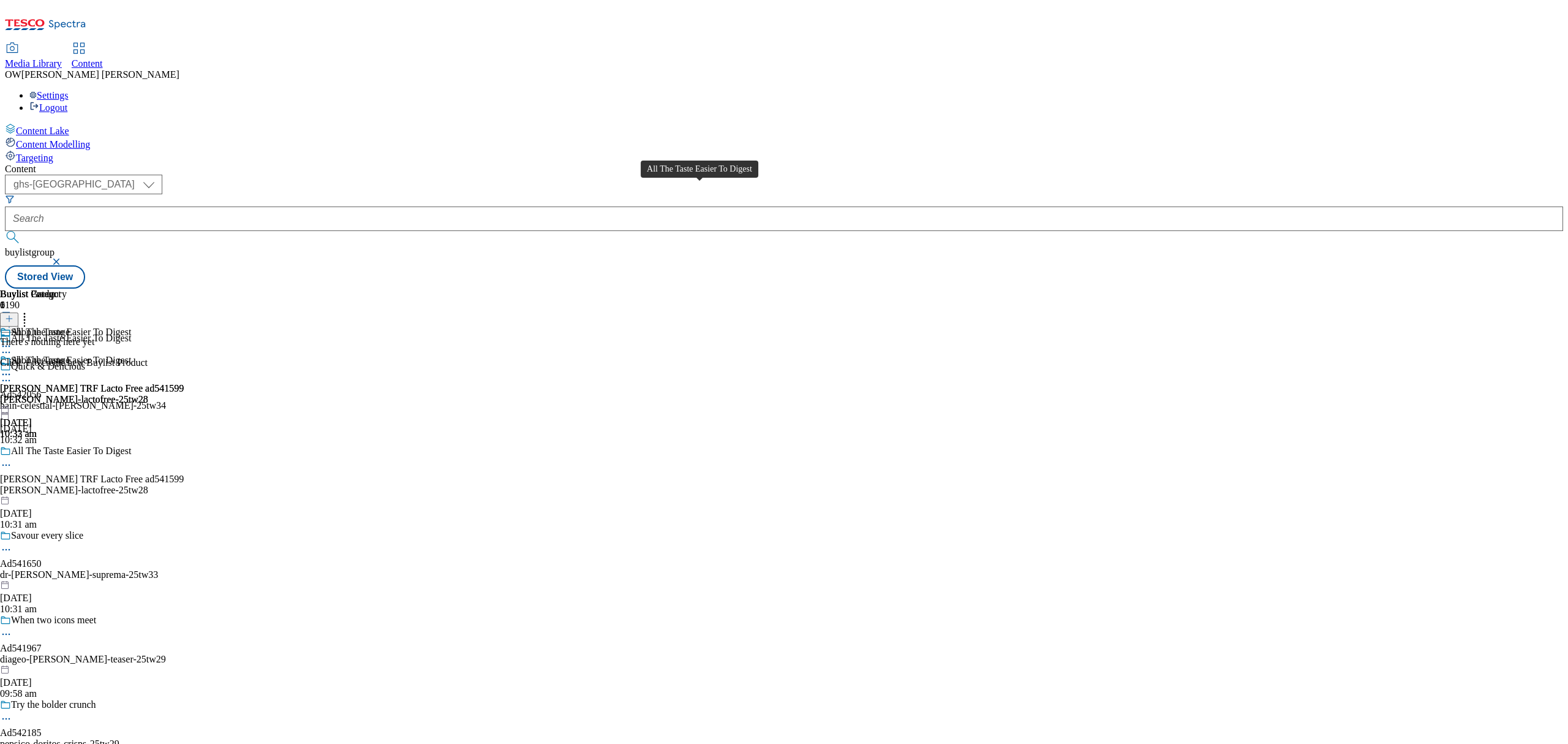
click at [131, 355] on div "All The Taste Easier To Digest" at bounding box center [71, 360] width 120 height 11
click at [14, 314] on icon at bounding box center [9, 318] width 8 height 8
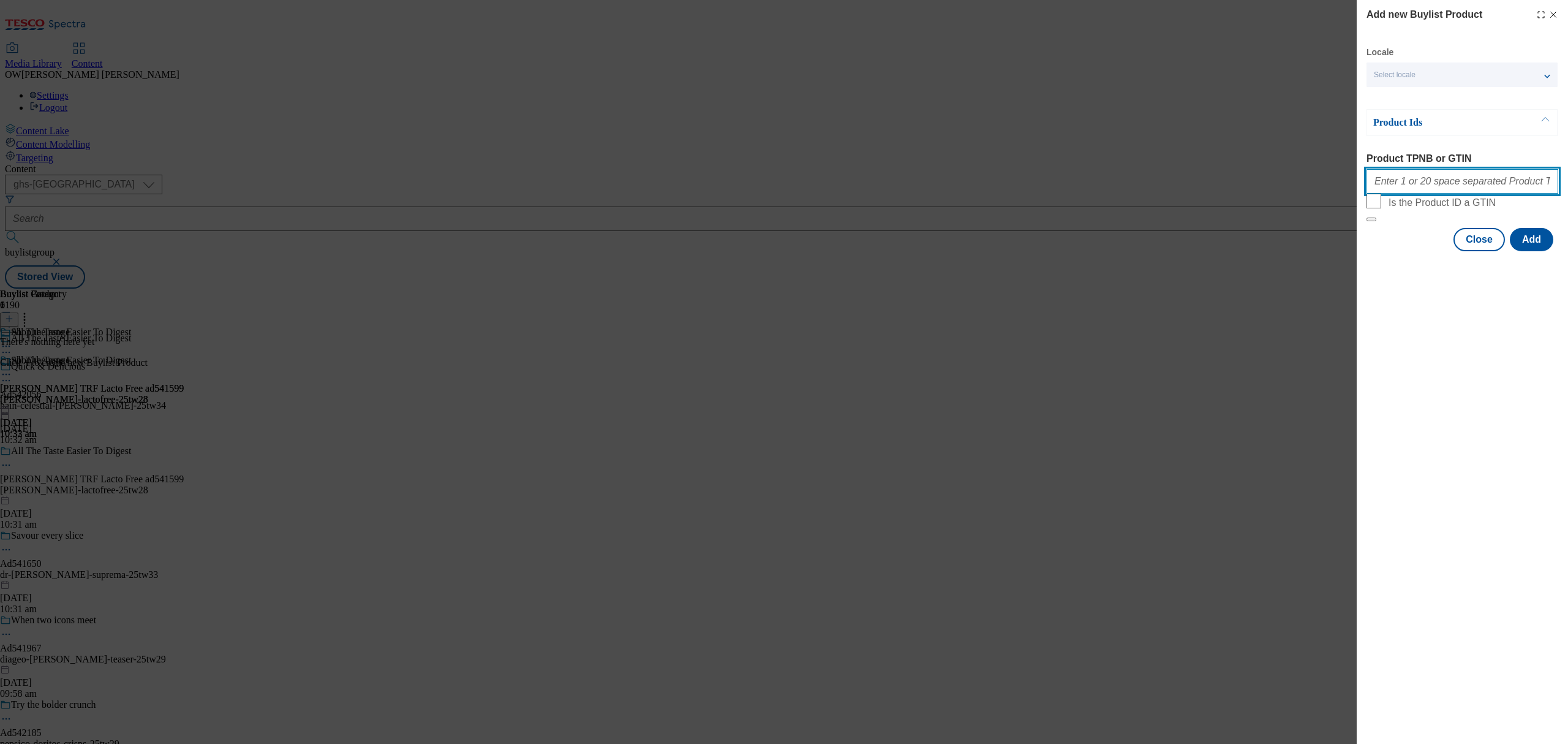
click at [1414, 192] on input "Product TPNB or GTIN" at bounding box center [1462, 181] width 192 height 24
paste input "57022138 78859247 71049612 93542956 73724484 63224797 71105448 71105431 66597488"
type input "57022138 78859247 71049612 93542956 73724484 63224797 71105448 71105431 66597488"
click at [1534, 251] on button "Add" at bounding box center [1532, 239] width 44 height 23
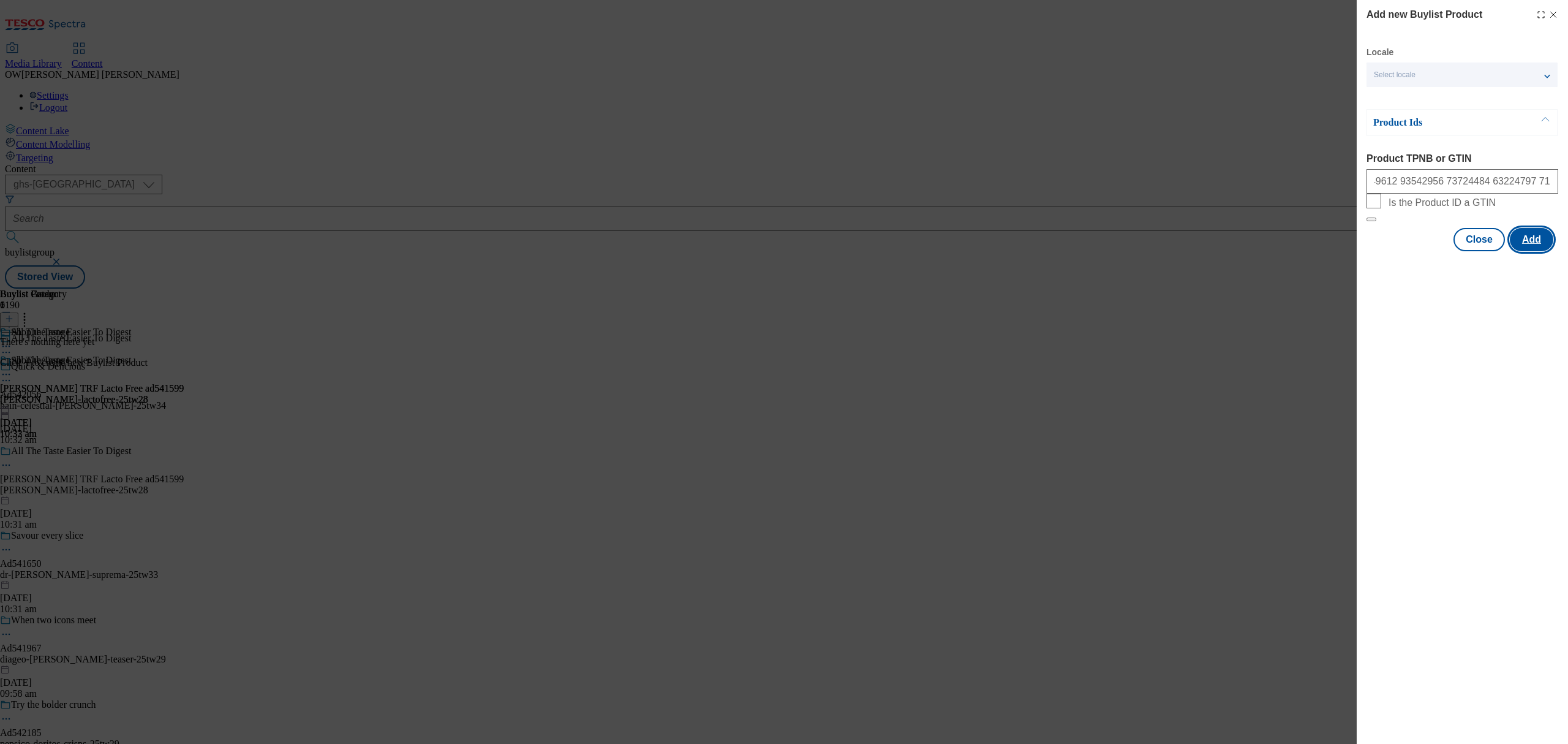
scroll to position [0, 0]
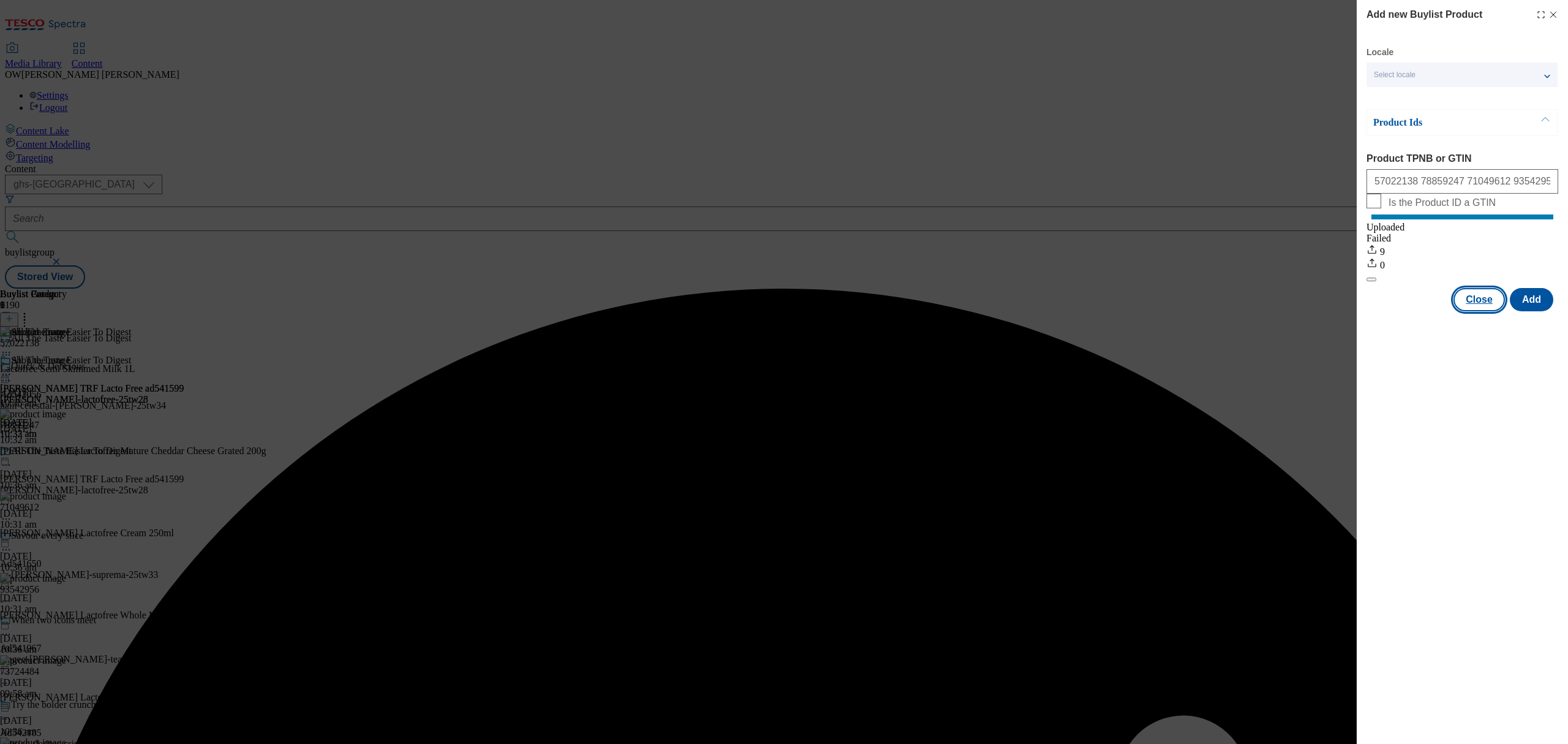
click at [1470, 312] on button "Close" at bounding box center [1479, 299] width 51 height 23
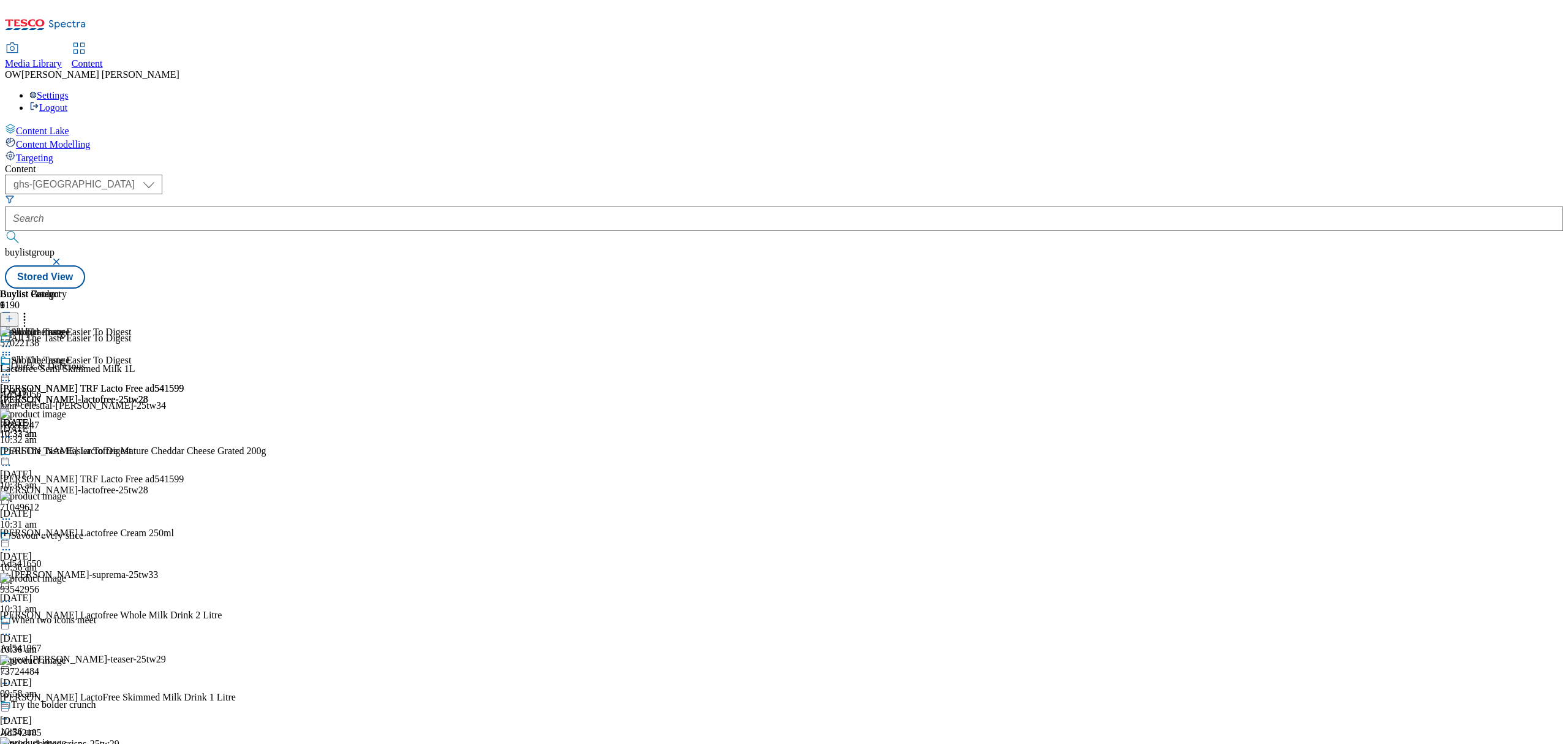
click at [10, 374] on circle at bounding box center [9, 375] width 2 height 2
click at [71, 449] on button "Preview" at bounding box center [48, 456] width 47 height 14
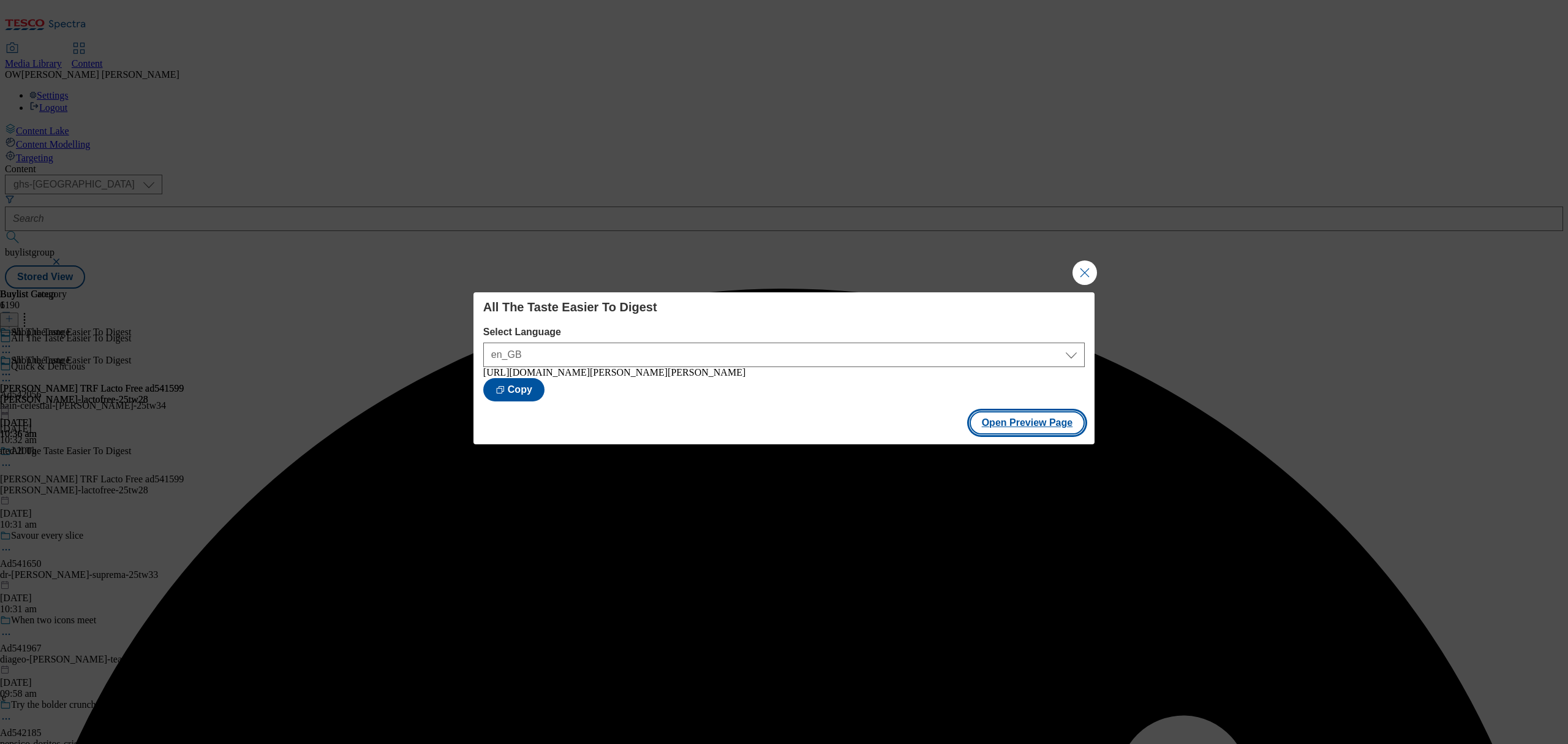
click at [1034, 425] on button "Open Preview Page" at bounding box center [1028, 423] width 116 height 23
click at [1096, 268] on button "Close Modal" at bounding box center [1085, 273] width 24 height 24
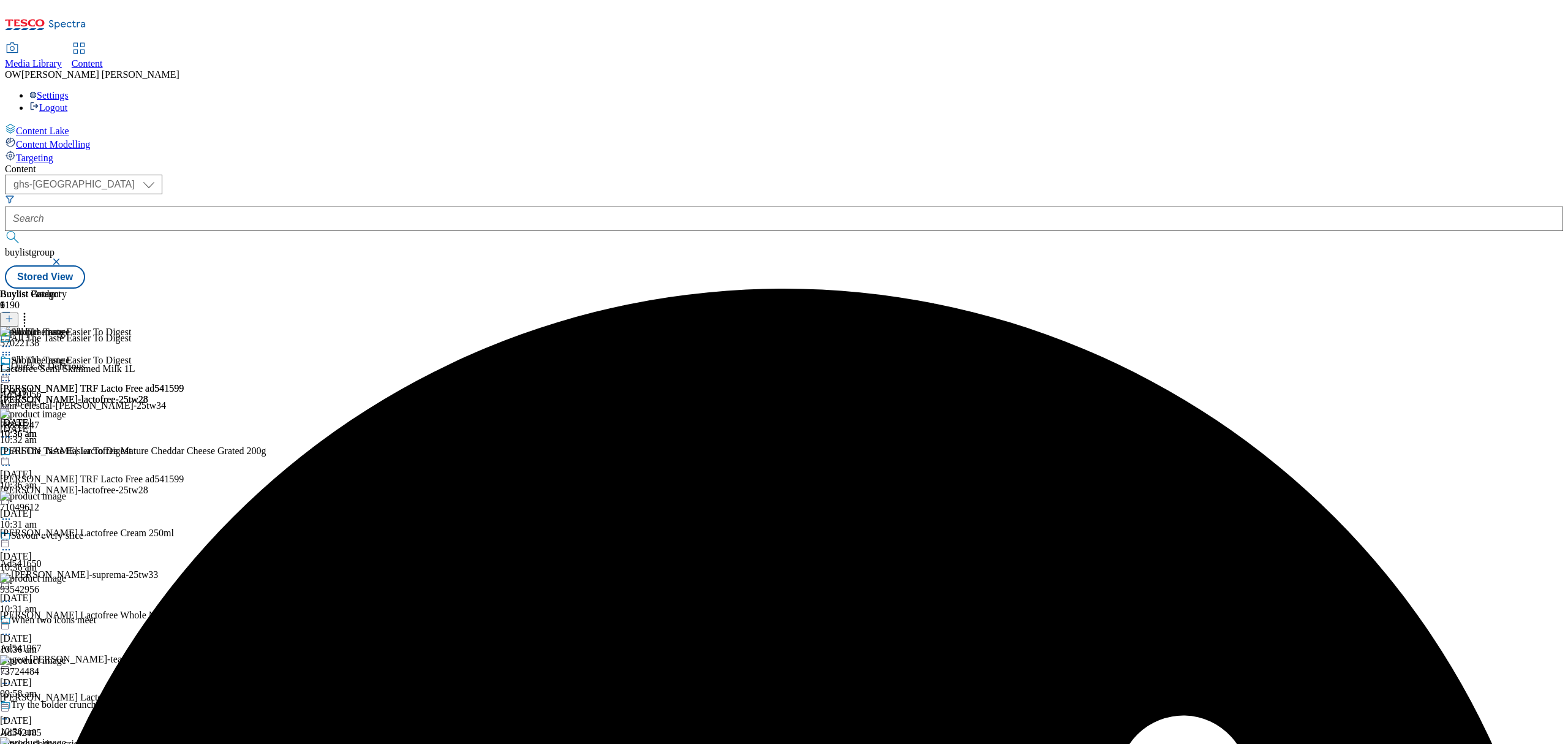
click at [12, 368] on icon at bounding box center [6, 374] width 12 height 12
click at [65, 494] on span "Publish" at bounding box center [51, 499] width 27 height 9
click at [12, 368] on icon at bounding box center [6, 374] width 12 height 12
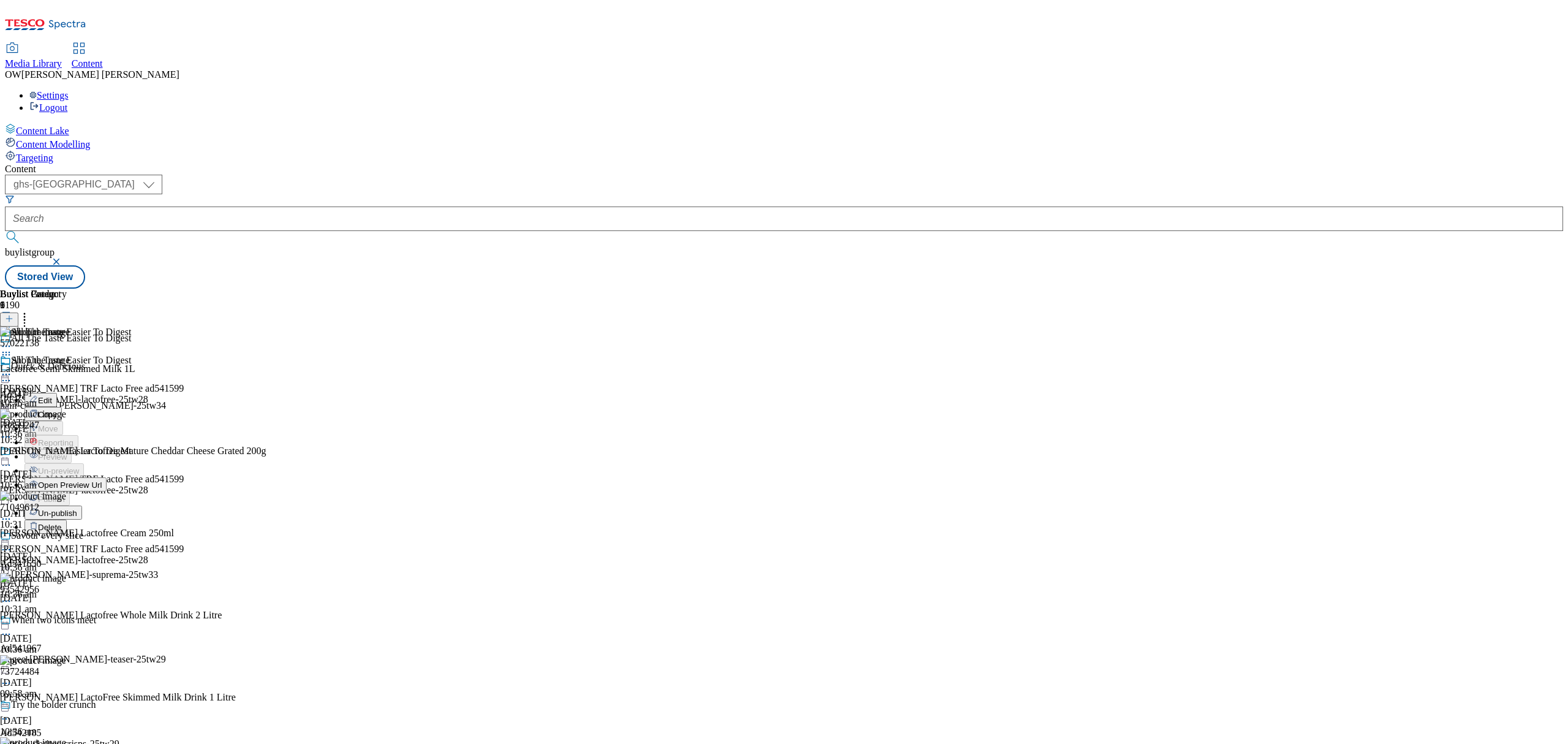
click at [102, 480] on span "Open Preview Url" at bounding box center [69, 485] width 64 height 9
